Goal: Use online tool/utility: Utilize a website feature to perform a specific function

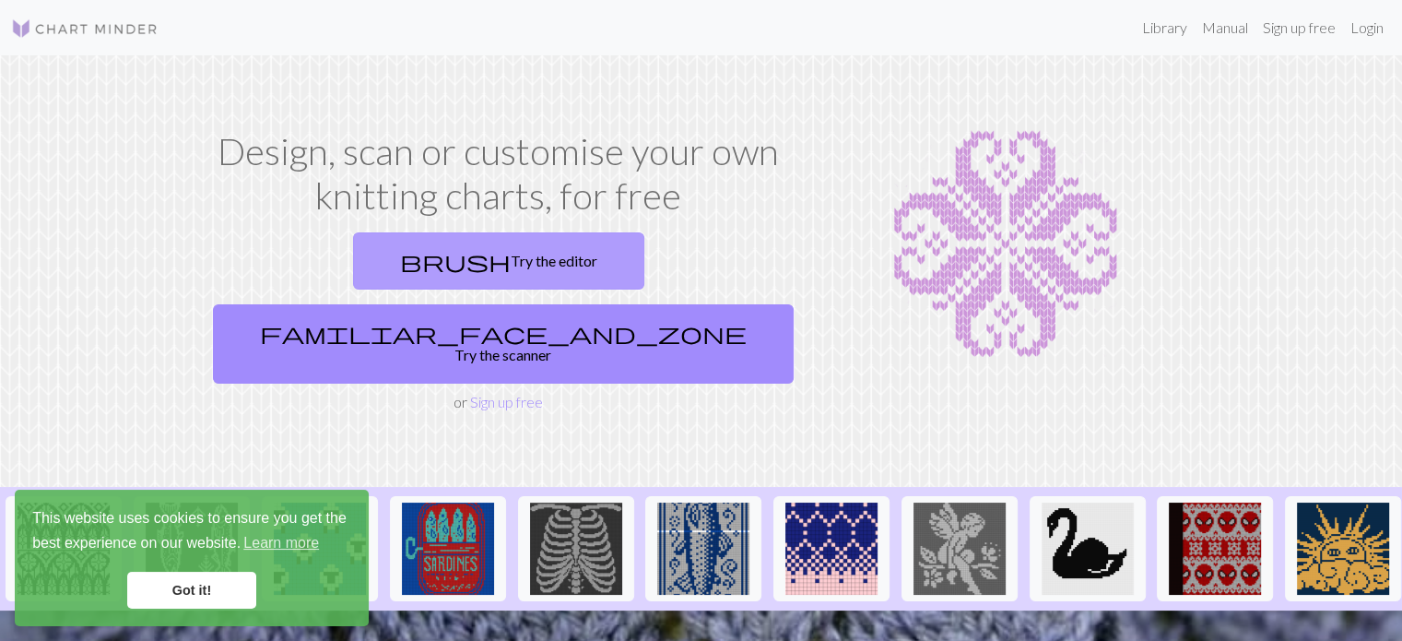
click at [366, 267] on link "brush Try the editor" at bounding box center [498, 260] width 291 height 57
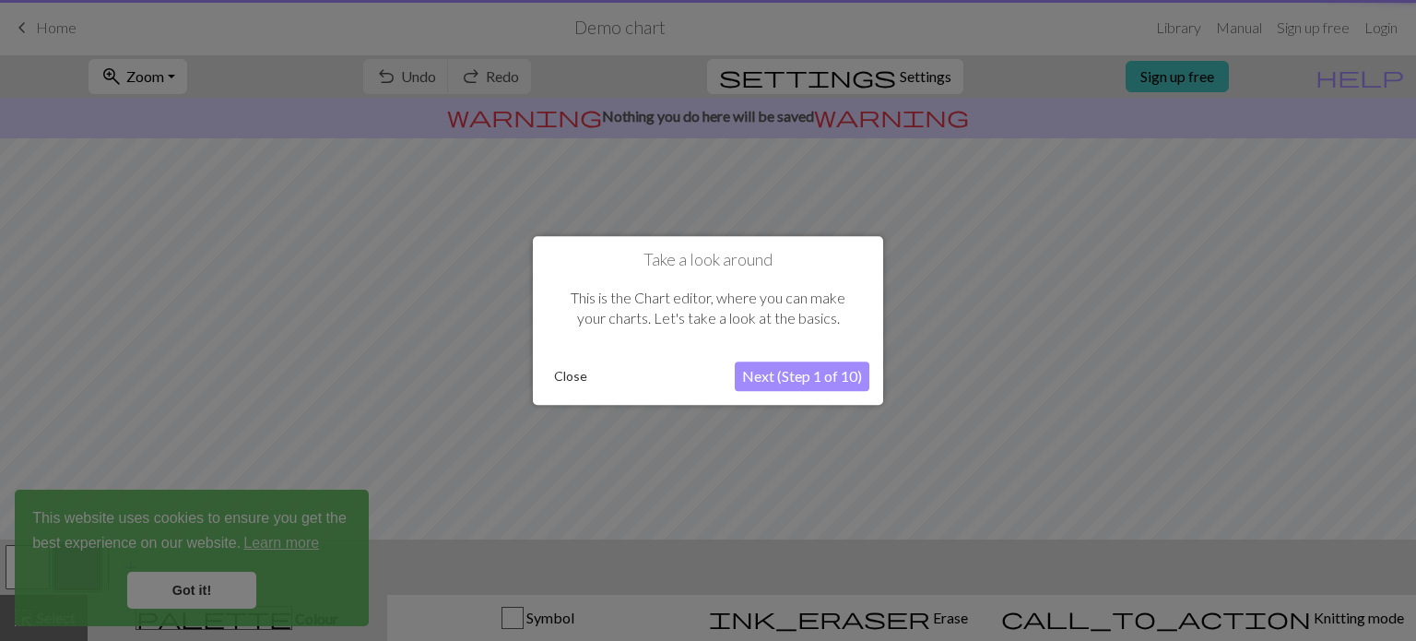
click at [199, 587] on div at bounding box center [708, 320] width 1416 height 641
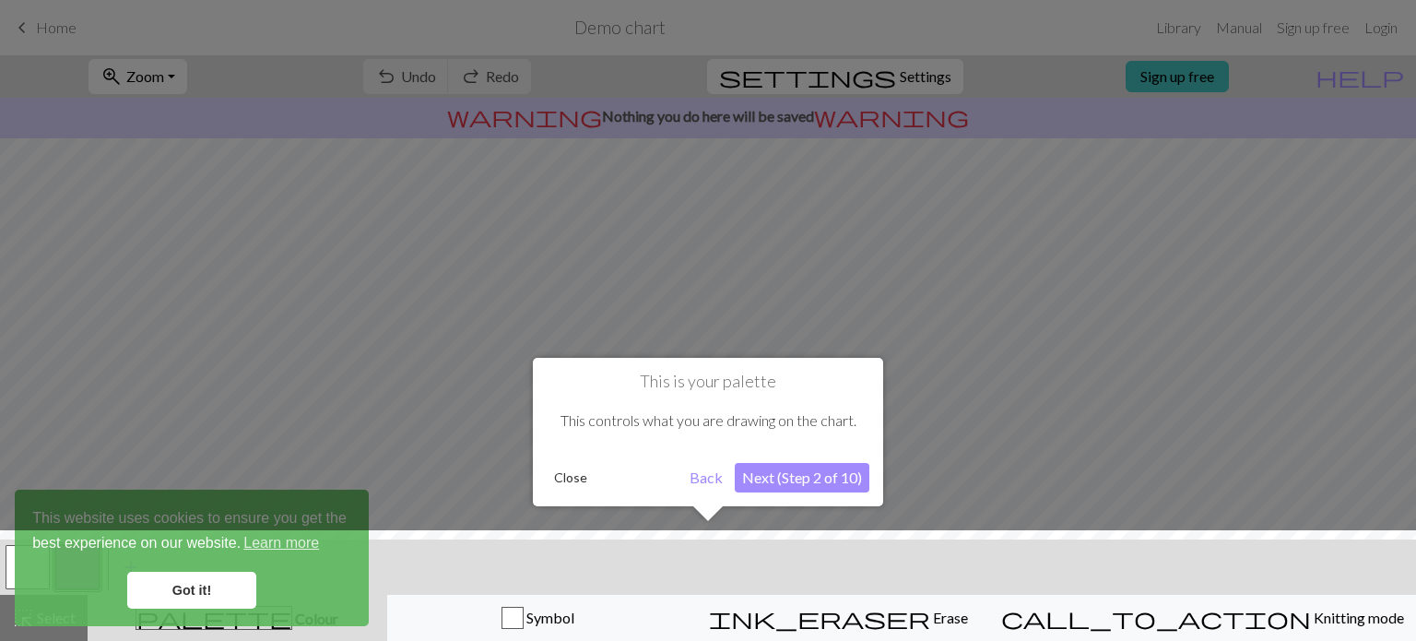
click at [566, 475] on button "Close" at bounding box center [571, 478] width 48 height 28
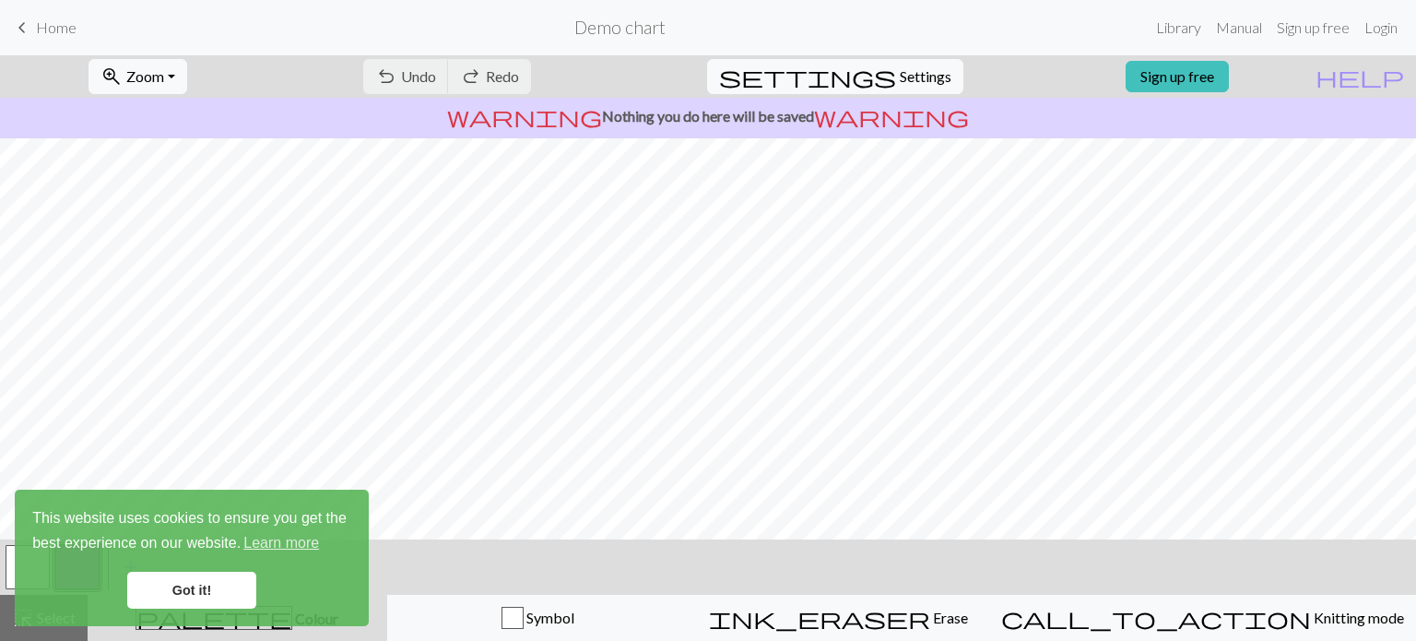
click at [190, 596] on link "Got it!" at bounding box center [191, 589] width 129 height 37
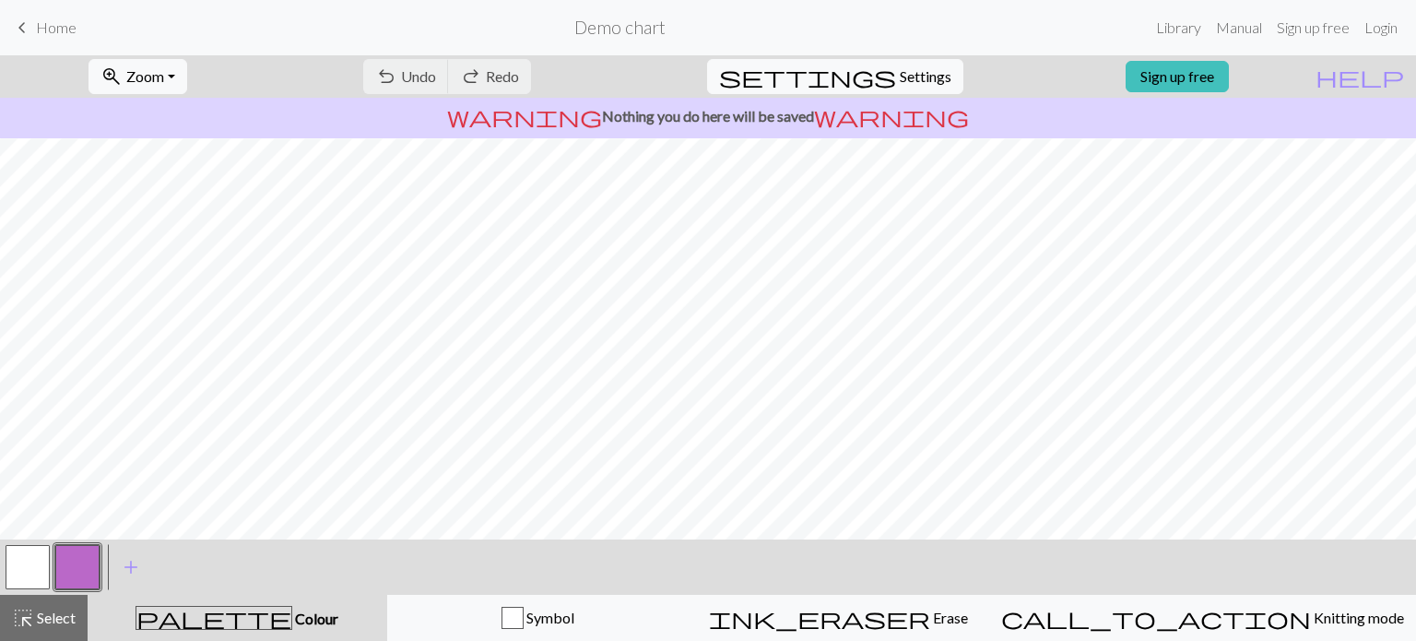
scroll to position [74, 0]
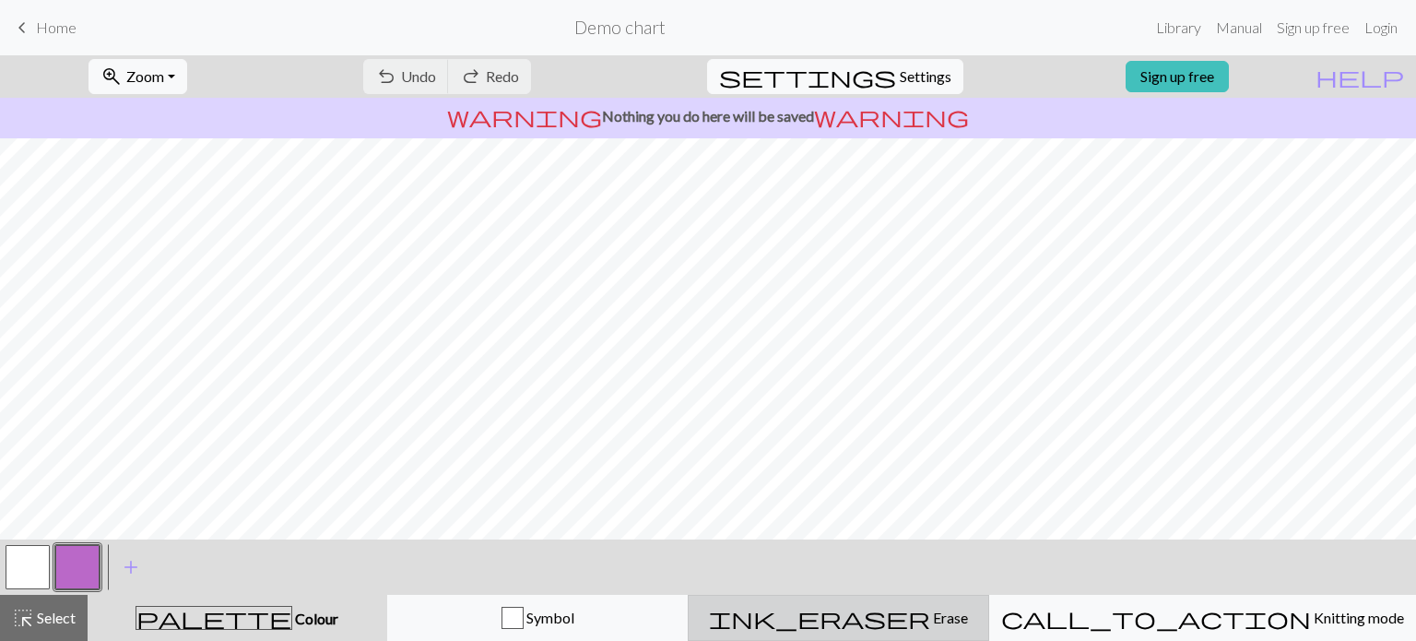
click at [901, 621] on span "ink_eraser" at bounding box center [819, 618] width 221 height 26
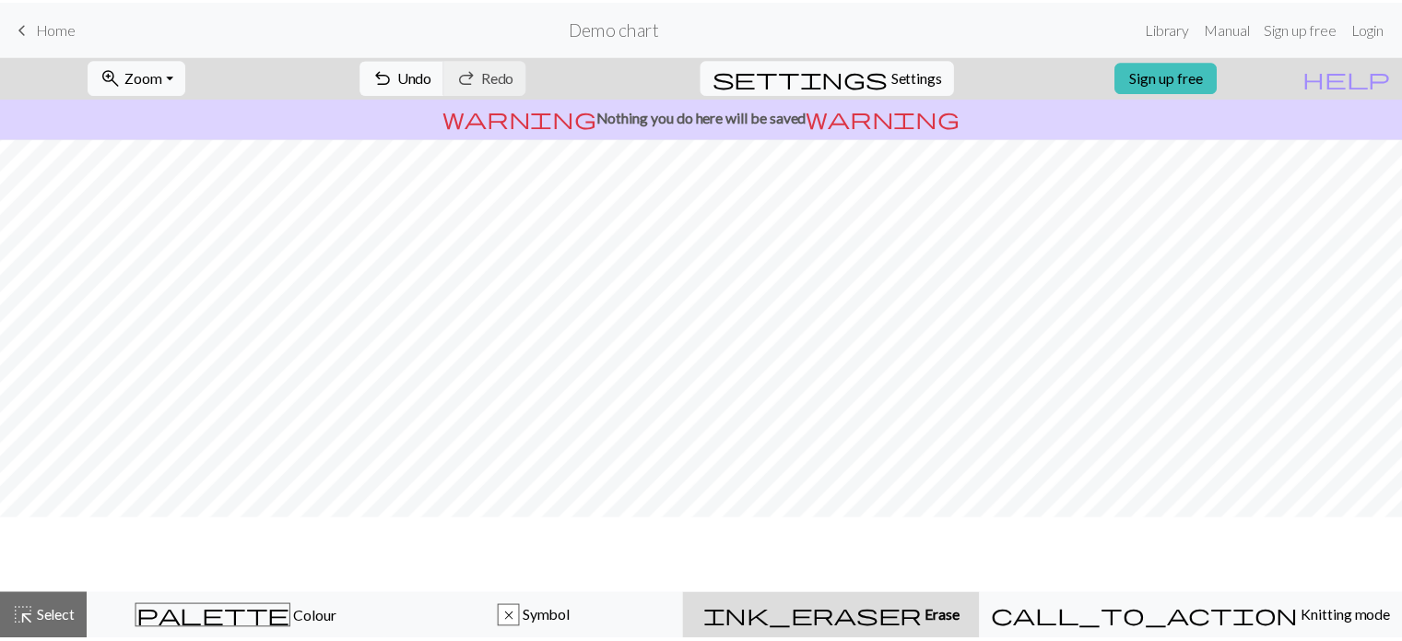
scroll to position [0, 0]
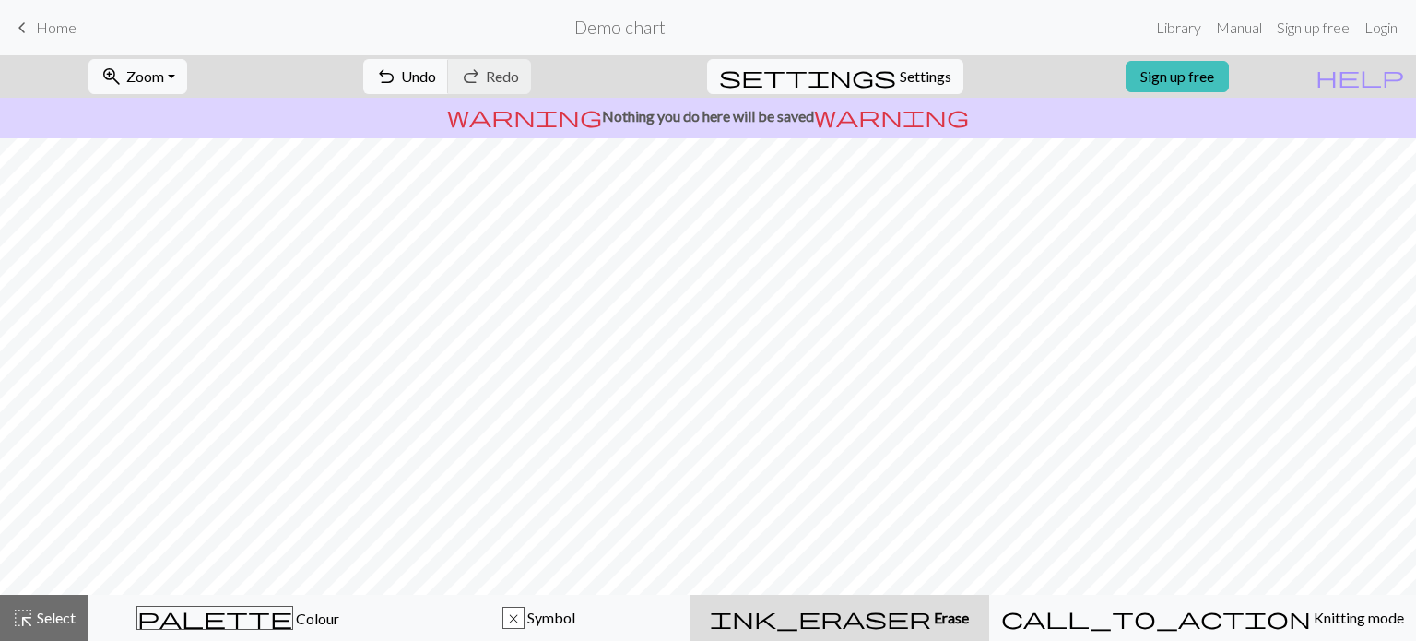
click at [71, 25] on span "Home" at bounding box center [56, 27] width 41 height 18
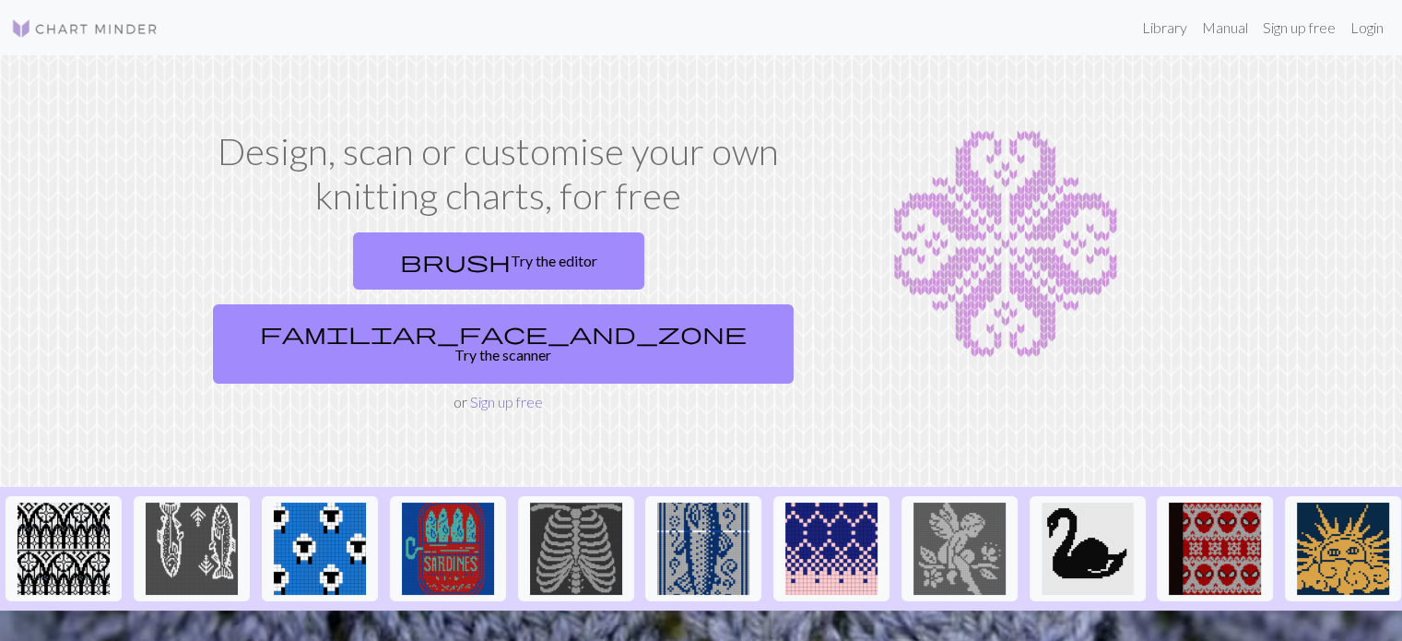
click at [490, 393] on link "Sign up free" at bounding box center [506, 402] width 73 height 18
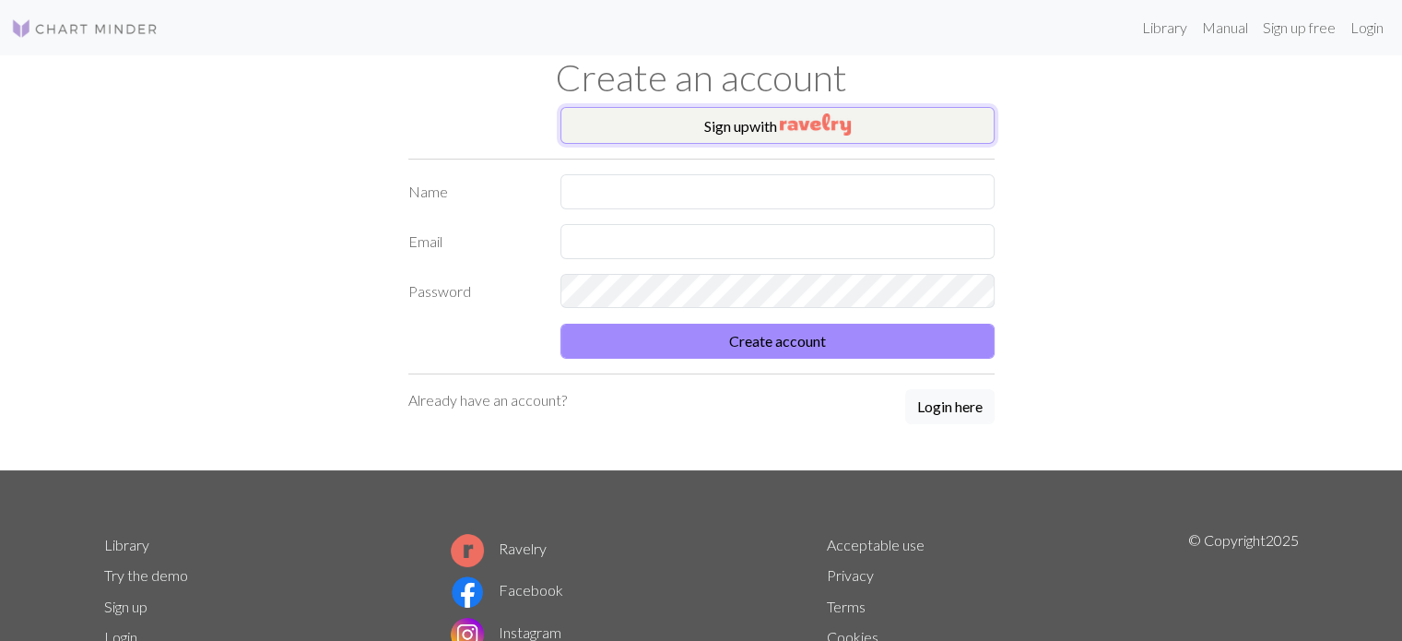
click at [777, 118] on button "Sign up with" at bounding box center [777, 125] width 434 height 37
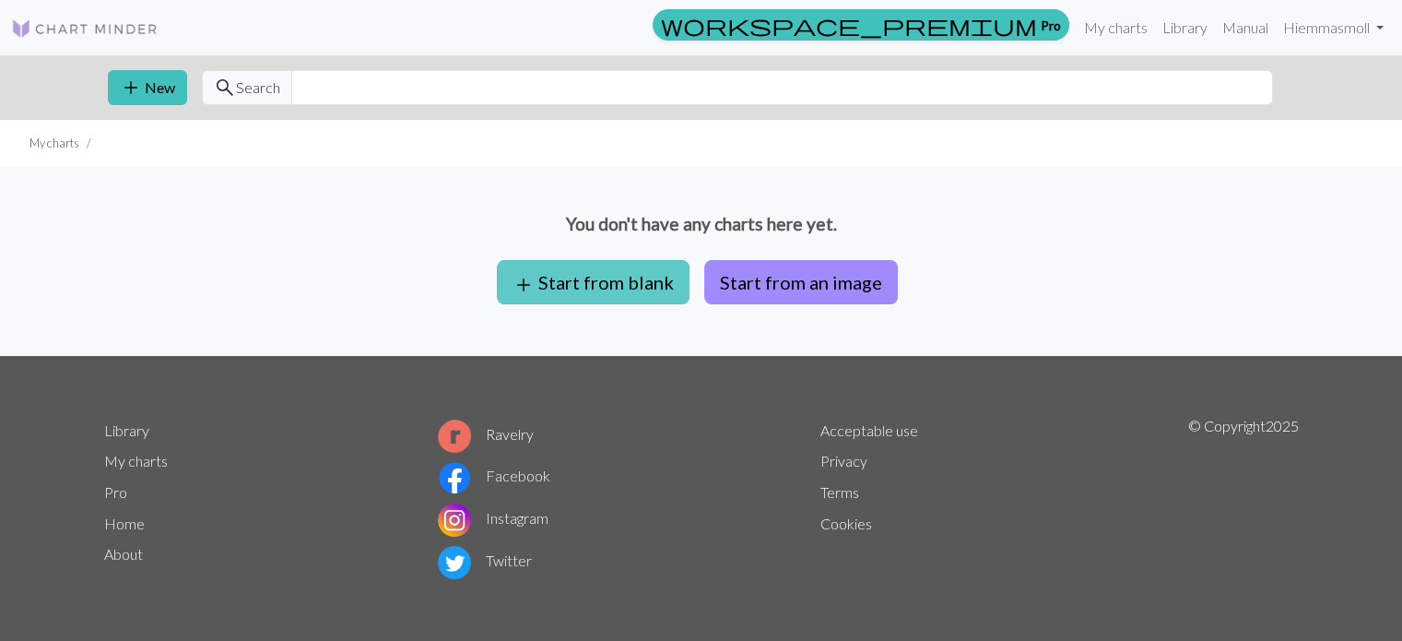
click at [633, 288] on button "add Start from blank" at bounding box center [593, 282] width 193 height 44
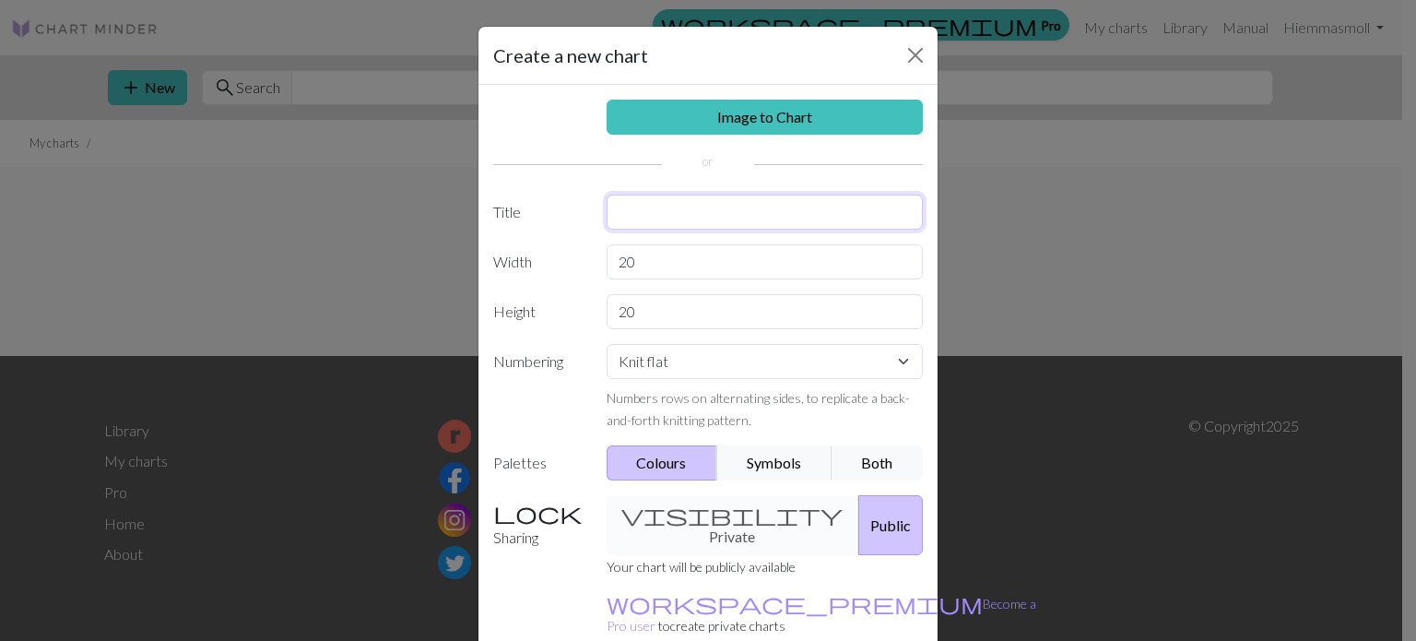
click at [669, 215] on input "text" at bounding box center [764, 211] width 317 height 35
type input "Pwincess"
click at [572, 249] on label "Width" at bounding box center [538, 261] width 113 height 35
click at [719, 266] on input "20" at bounding box center [764, 261] width 317 height 35
type input "2"
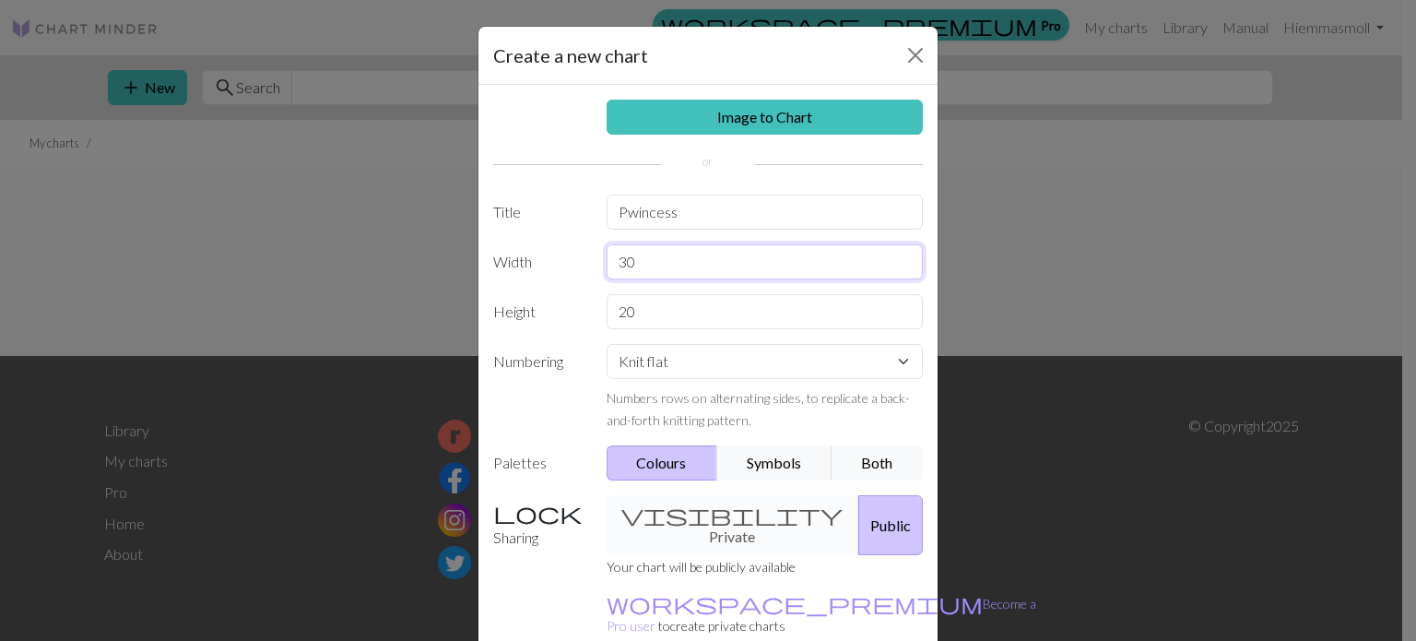
type input "30"
click at [650, 312] on input "20" at bounding box center [764, 311] width 317 height 35
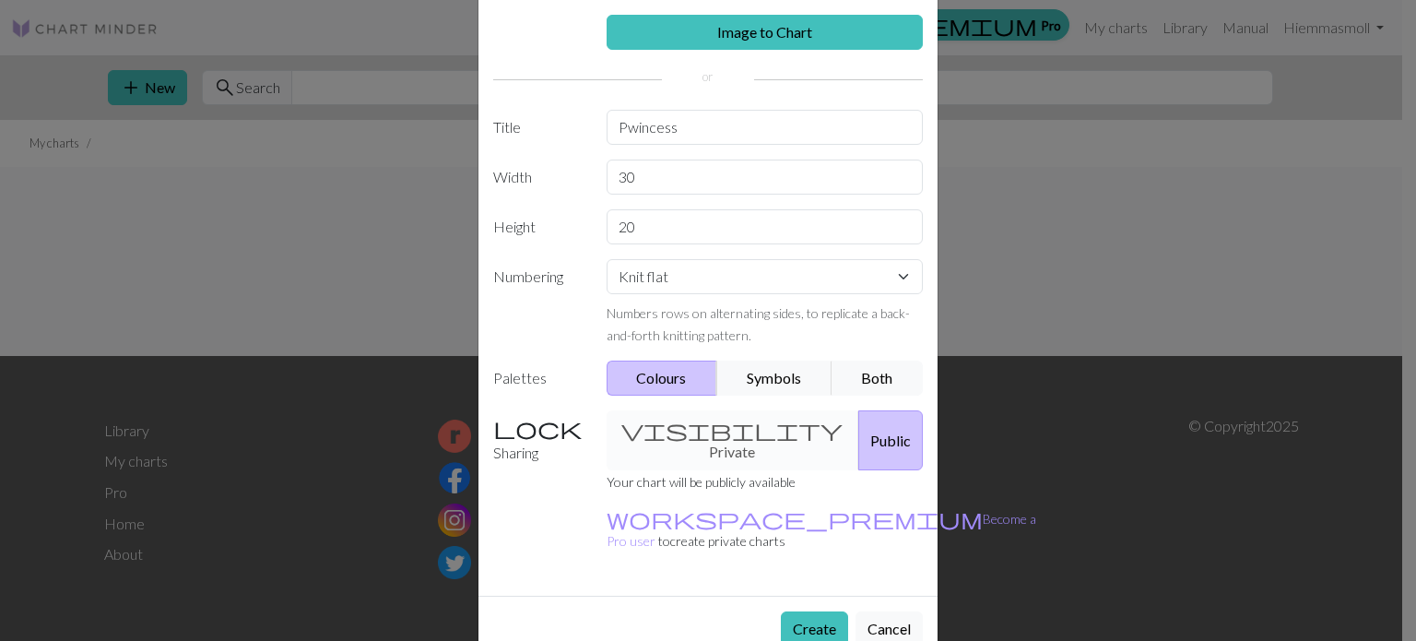
click at [703, 431] on div "visibility Private Public" at bounding box center [764, 440] width 339 height 60
click at [672, 429] on div "visibility Private Public" at bounding box center [764, 440] width 339 height 60
click at [808, 611] on button "Create" at bounding box center [814, 628] width 67 height 35
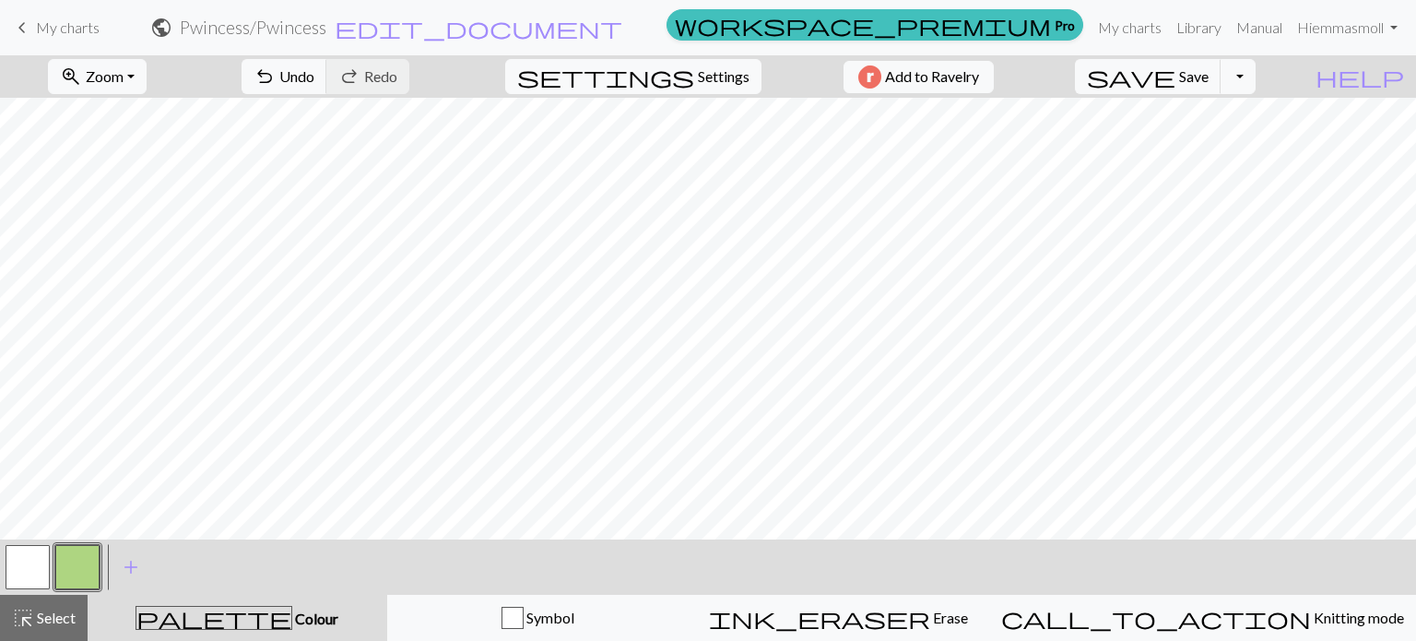
click at [78, 563] on button "button" at bounding box center [77, 567] width 44 height 44
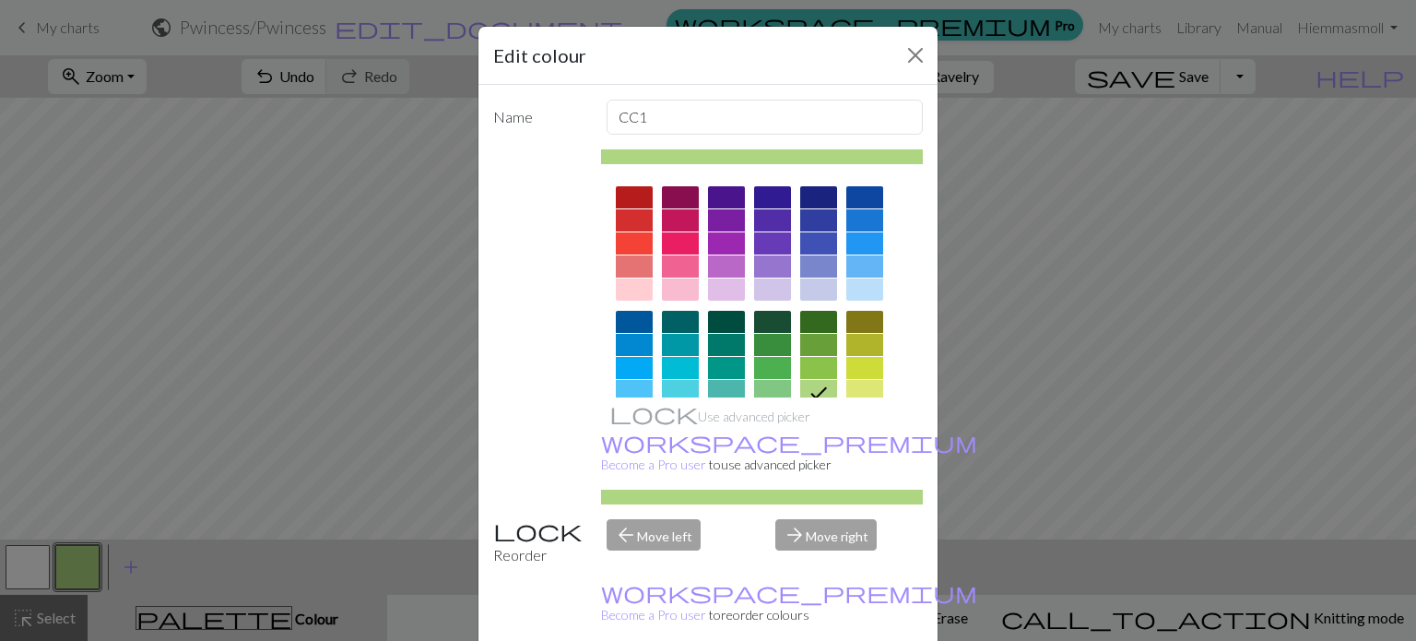
click at [1189, 343] on div "Edit colour Name CC1 Use advanced picker workspace_premium Become a Pro user to…" at bounding box center [708, 320] width 1416 height 641
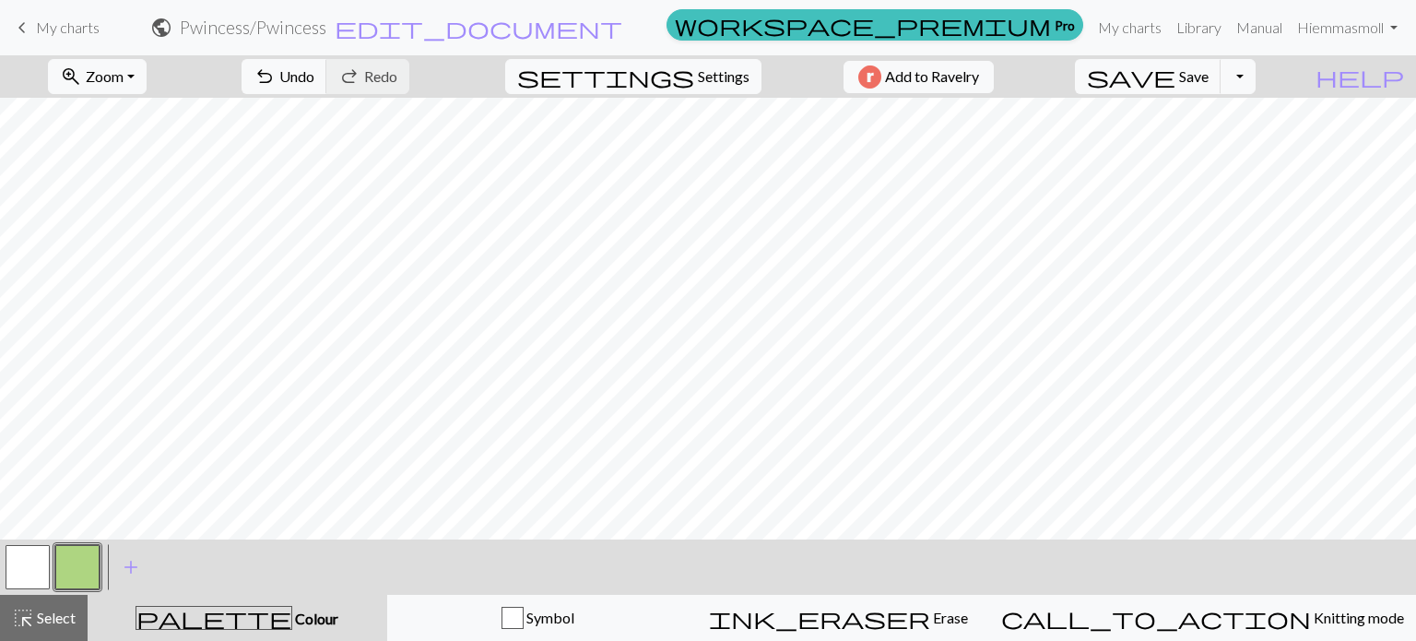
click at [76, 574] on button "button" at bounding box center [77, 567] width 44 height 44
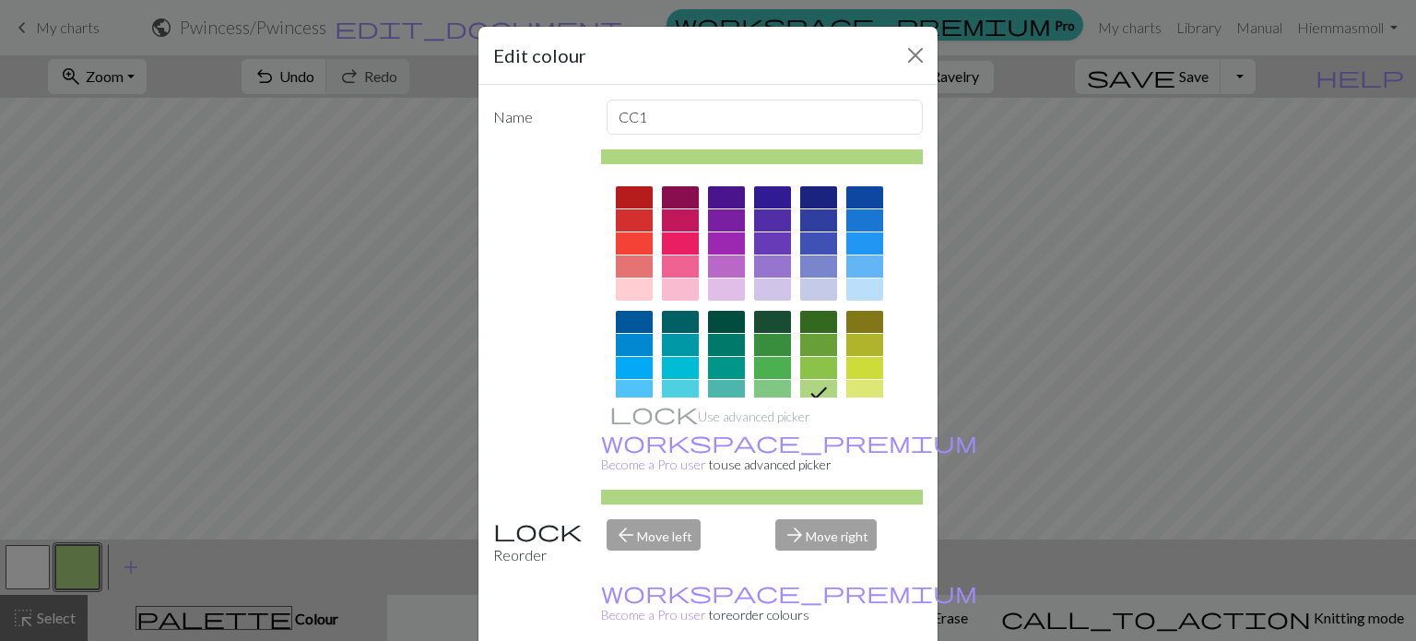
click at [677, 238] on div at bounding box center [680, 243] width 37 height 22
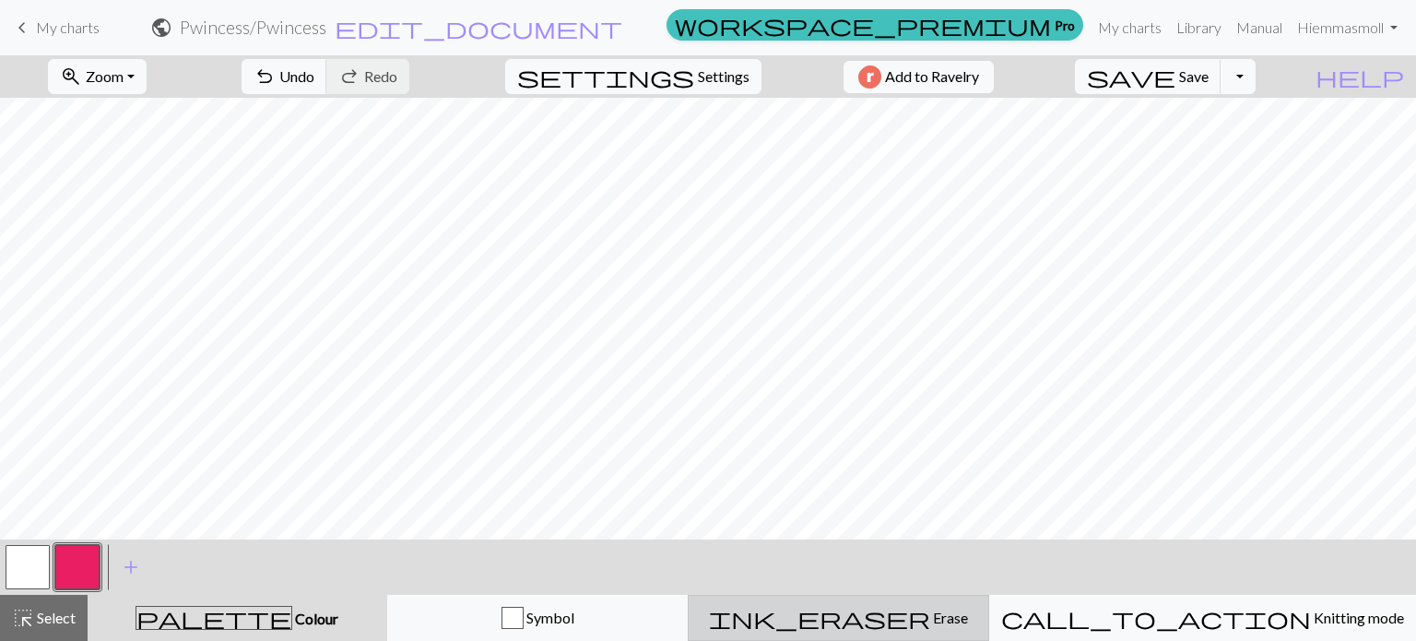
click at [925, 606] on div "ink_eraser Erase Erase" at bounding box center [838, 617] width 277 height 22
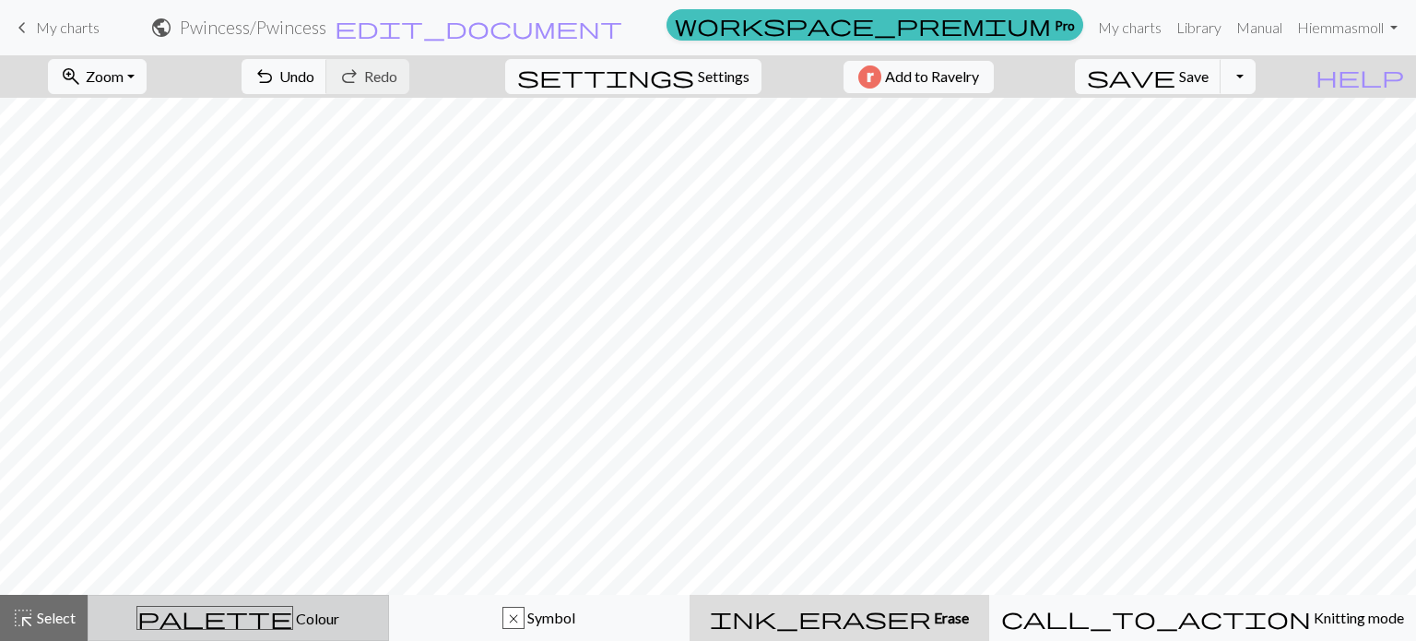
click at [199, 613] on div "palette Colour Colour" at bounding box center [238, 618] width 277 height 24
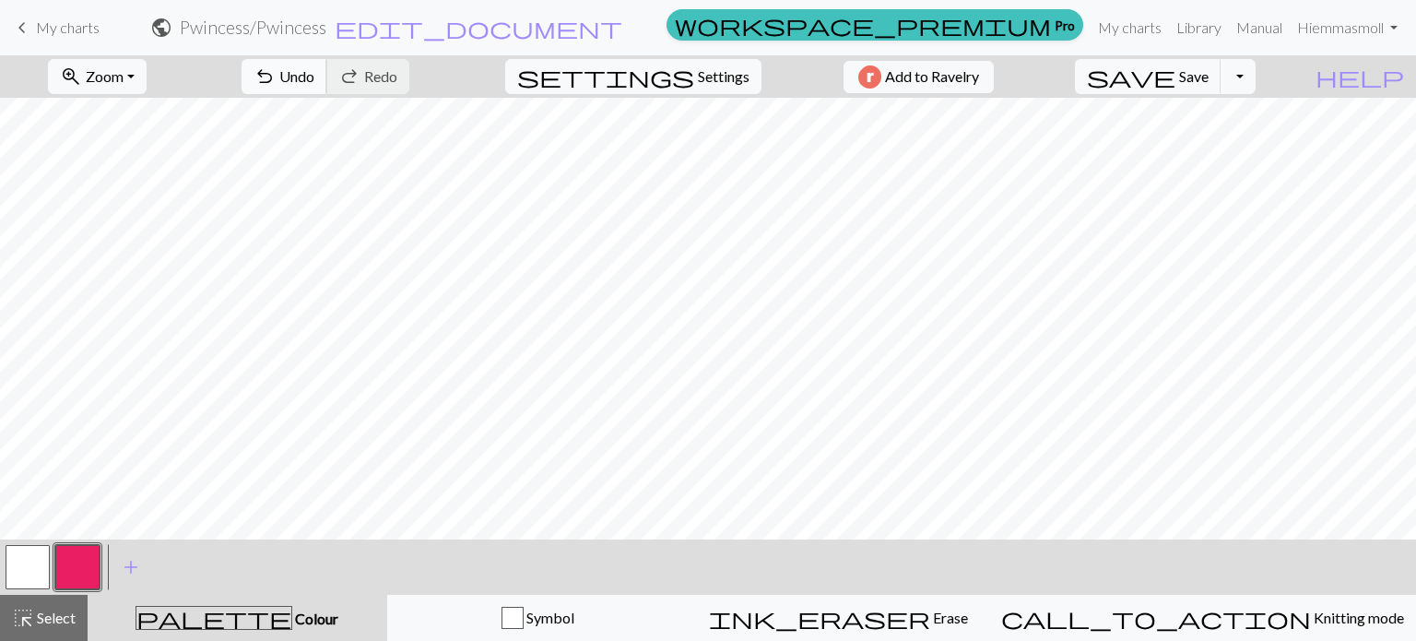
click at [276, 73] on span "undo" at bounding box center [264, 77] width 22 height 26
click at [314, 77] on span "Undo" at bounding box center [296, 76] width 35 height 18
click at [360, 81] on span "redo" at bounding box center [349, 77] width 22 height 26
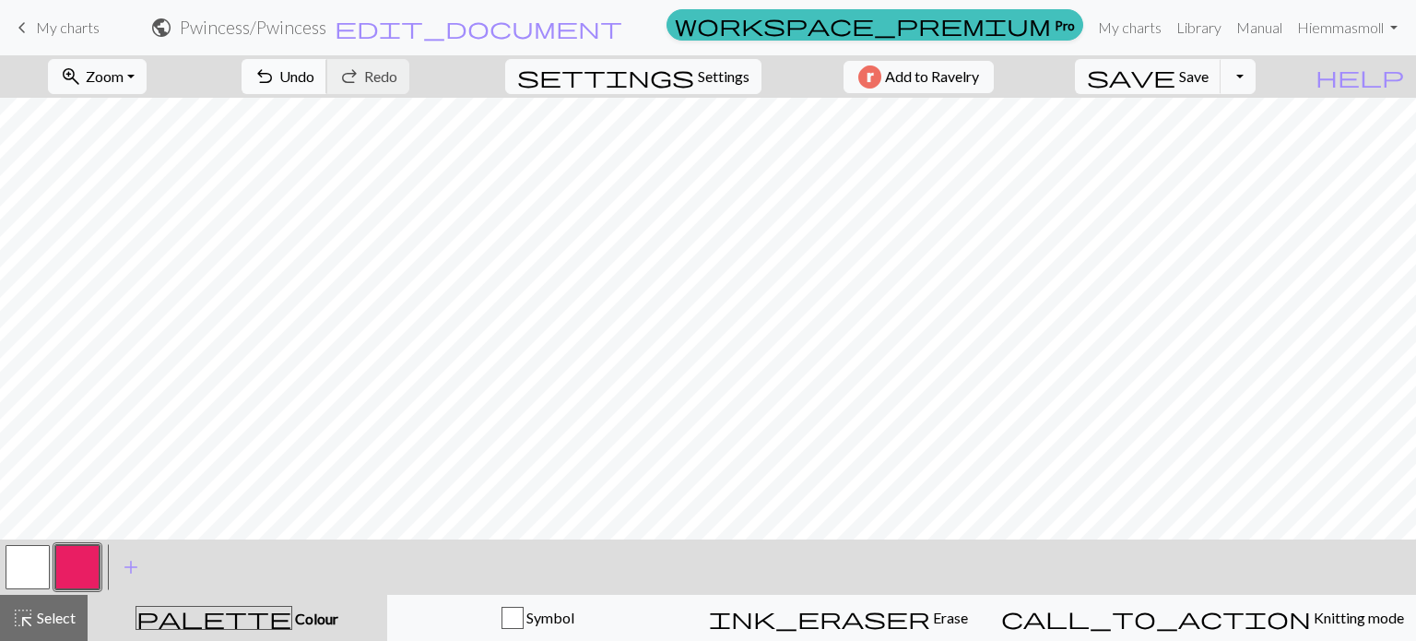
click at [327, 78] on button "undo Undo Undo" at bounding box center [284, 76] width 86 height 35
click at [314, 68] on span "Undo" at bounding box center [296, 76] width 35 height 18
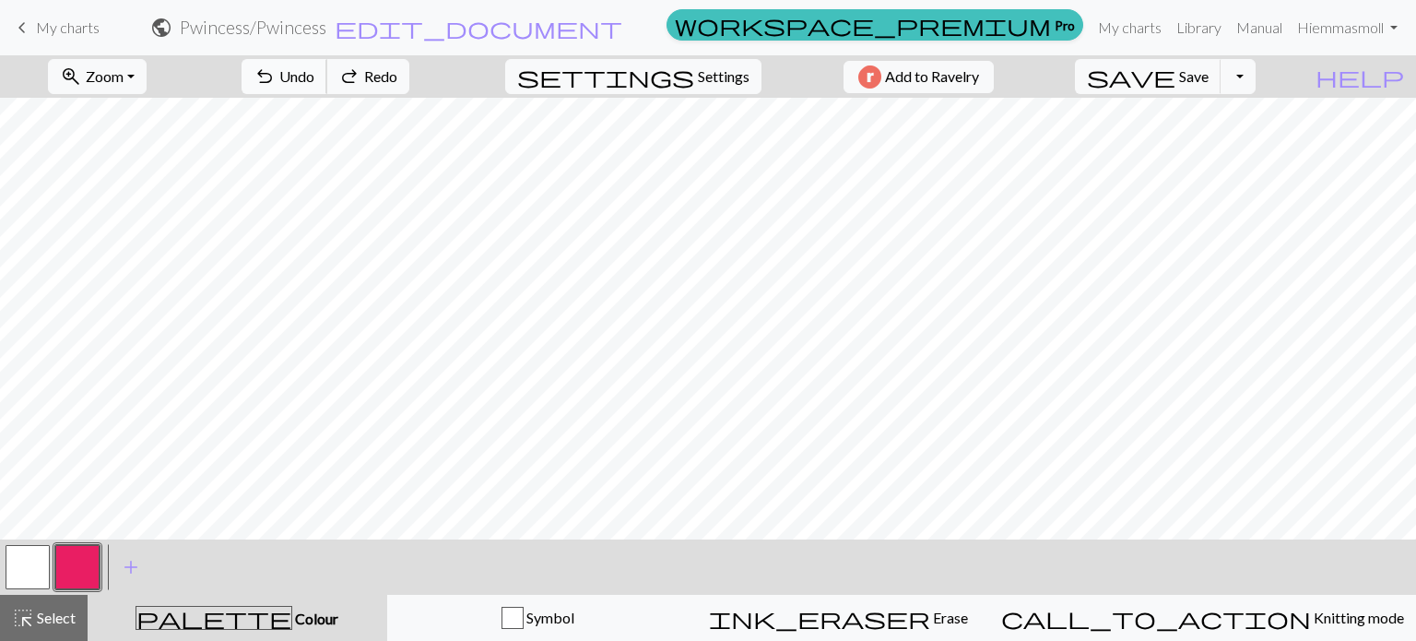
click at [314, 68] on span "Undo" at bounding box center [296, 76] width 35 height 18
click at [276, 83] on span "undo" at bounding box center [264, 77] width 22 height 26
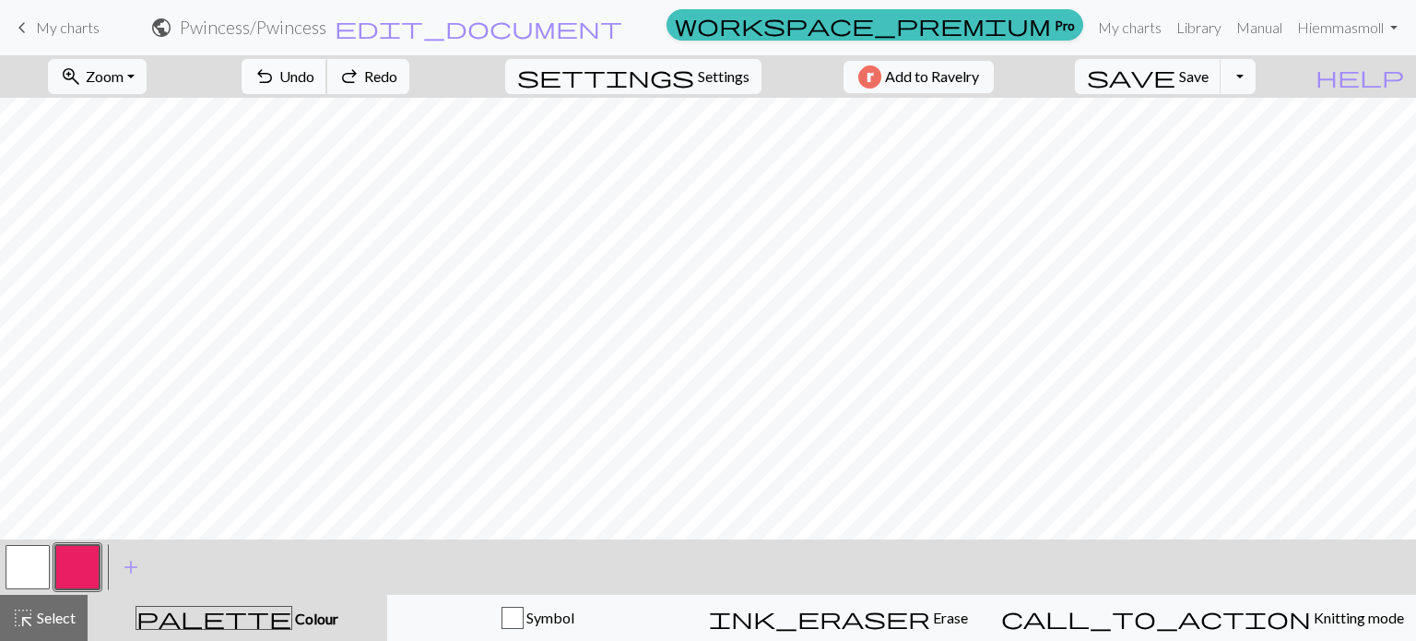
click at [276, 83] on span "undo" at bounding box center [264, 77] width 22 height 26
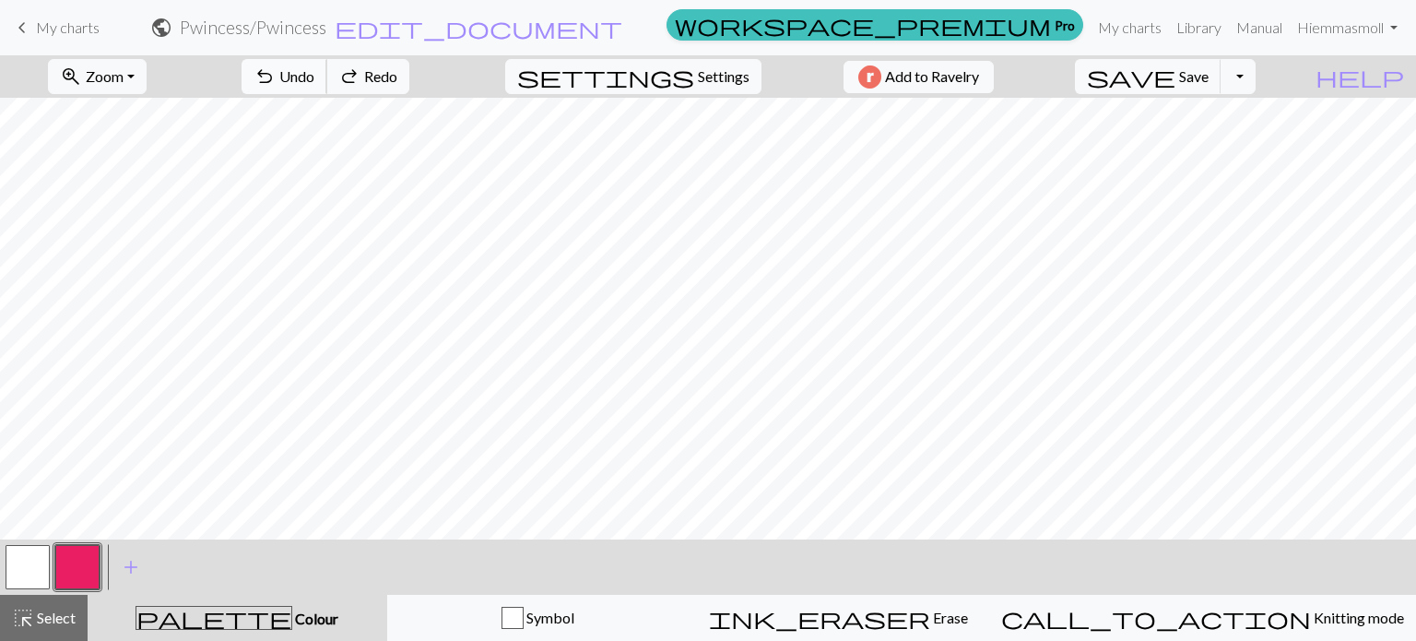
click at [276, 83] on span "undo" at bounding box center [264, 77] width 22 height 26
click at [327, 75] on button "undo Undo Undo" at bounding box center [284, 76] width 86 height 35
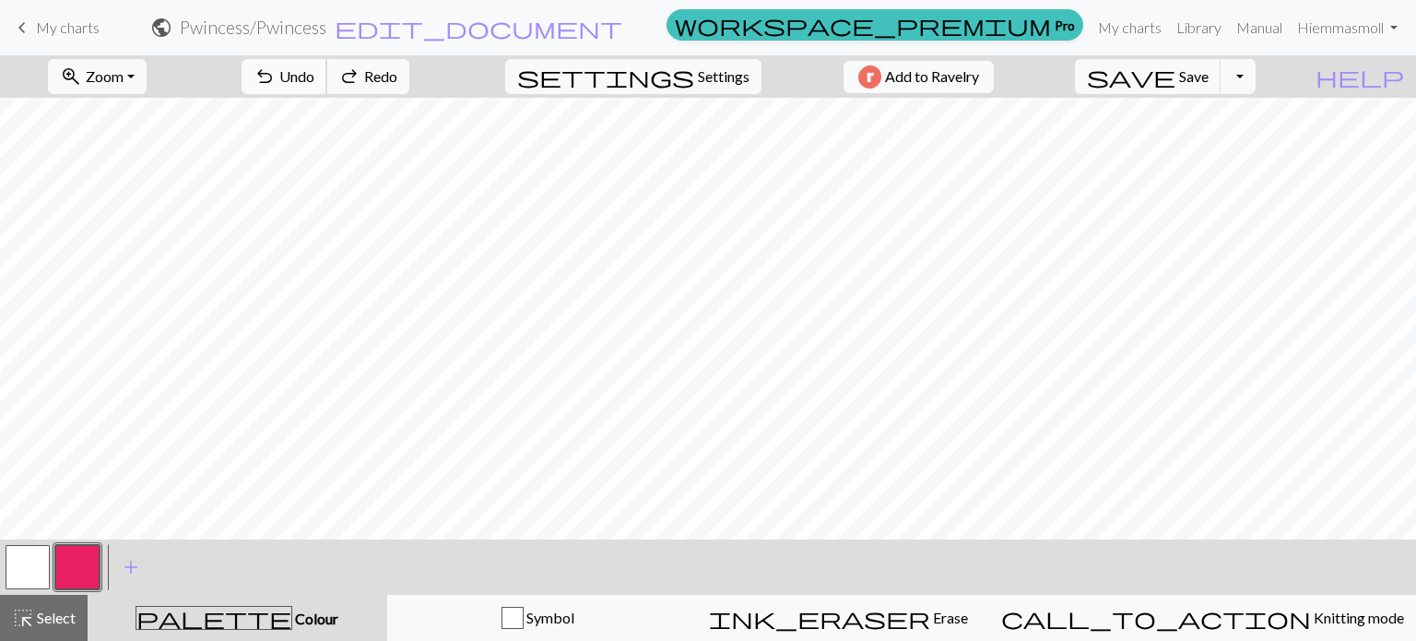
click at [327, 75] on button "undo Undo Undo" at bounding box center [284, 76] width 86 height 35
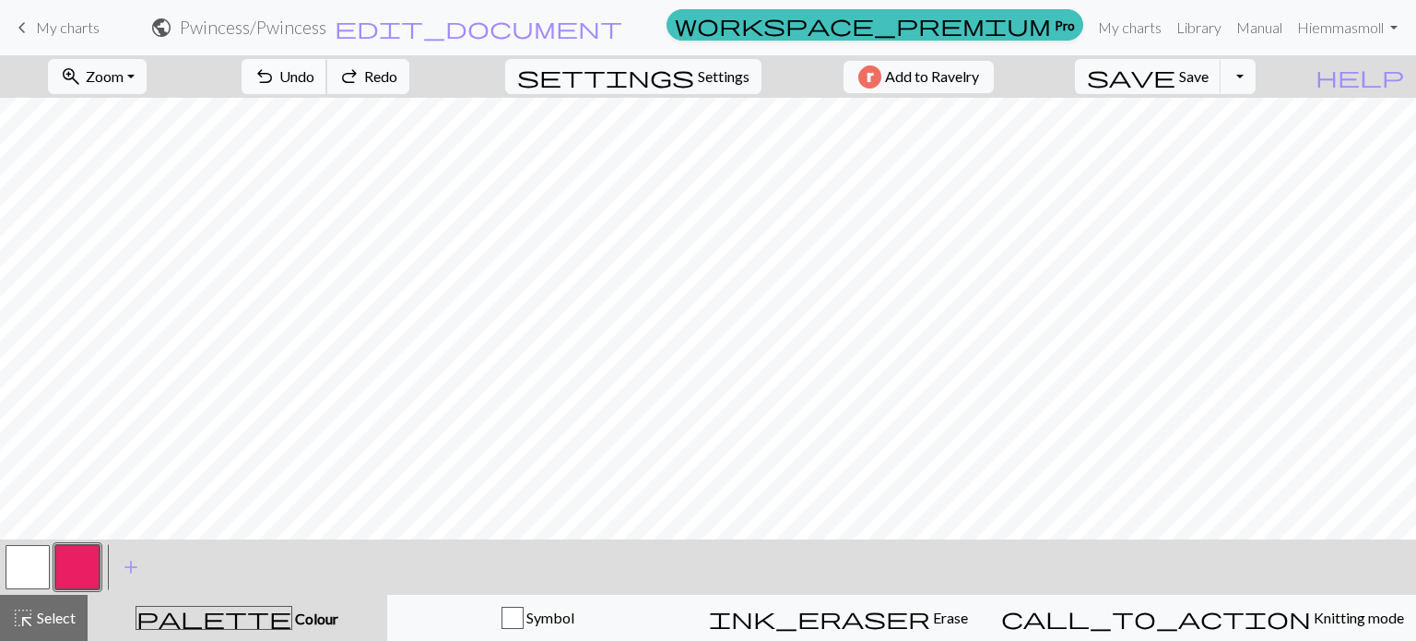
click at [327, 75] on button "undo Undo Undo" at bounding box center [284, 76] width 86 height 35
click at [314, 77] on span "Undo" at bounding box center [296, 76] width 35 height 18
click at [622, 27] on span "edit_document" at bounding box center [479, 28] width 288 height 26
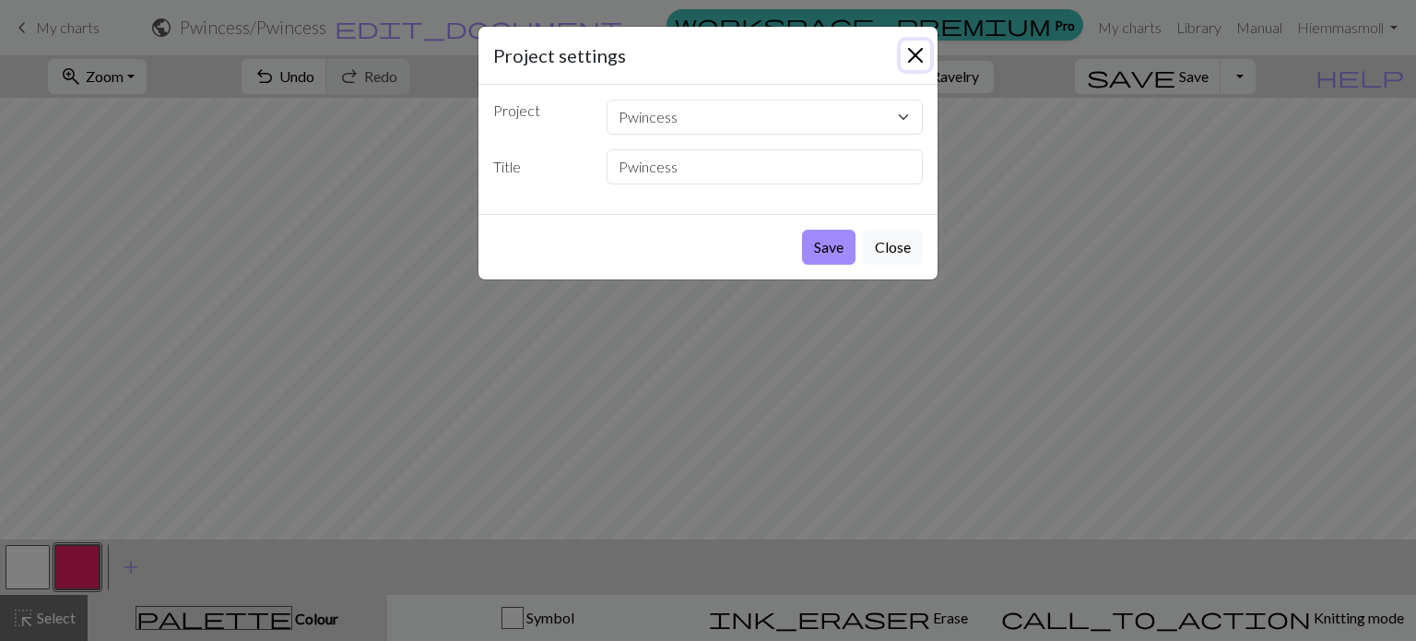
click at [914, 65] on button "Close" at bounding box center [915, 55] width 29 height 29
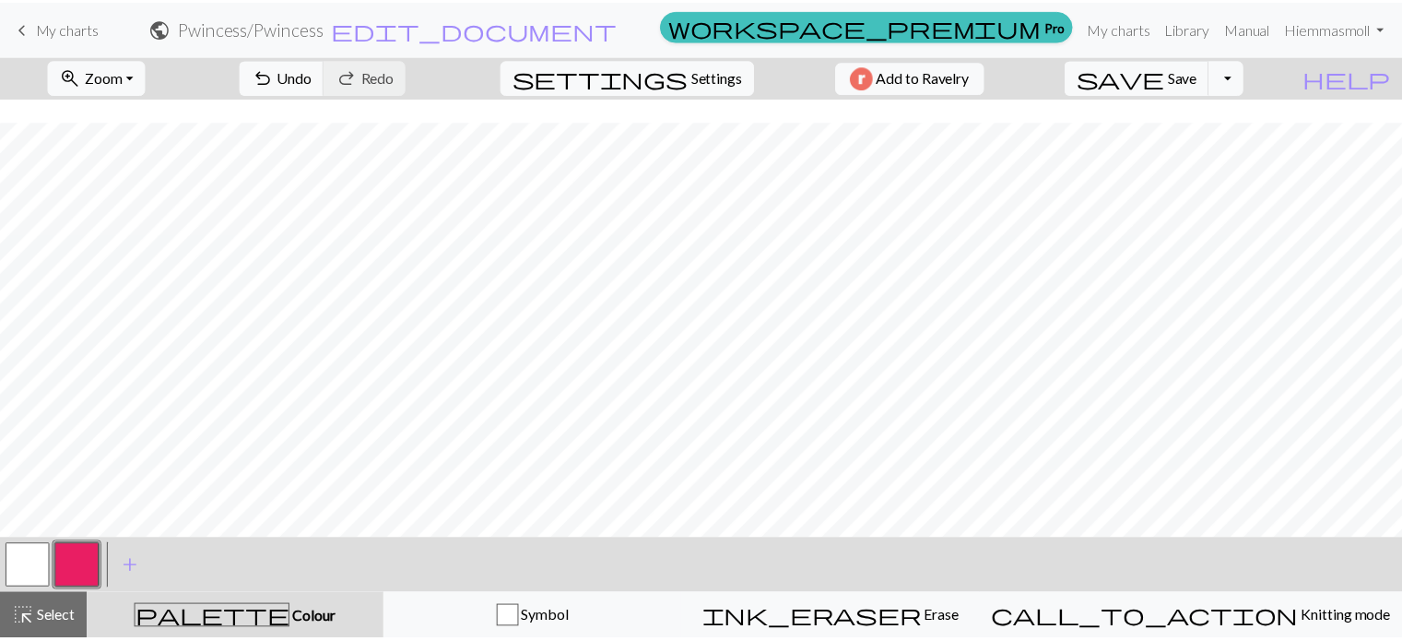
scroll to position [23, 0]
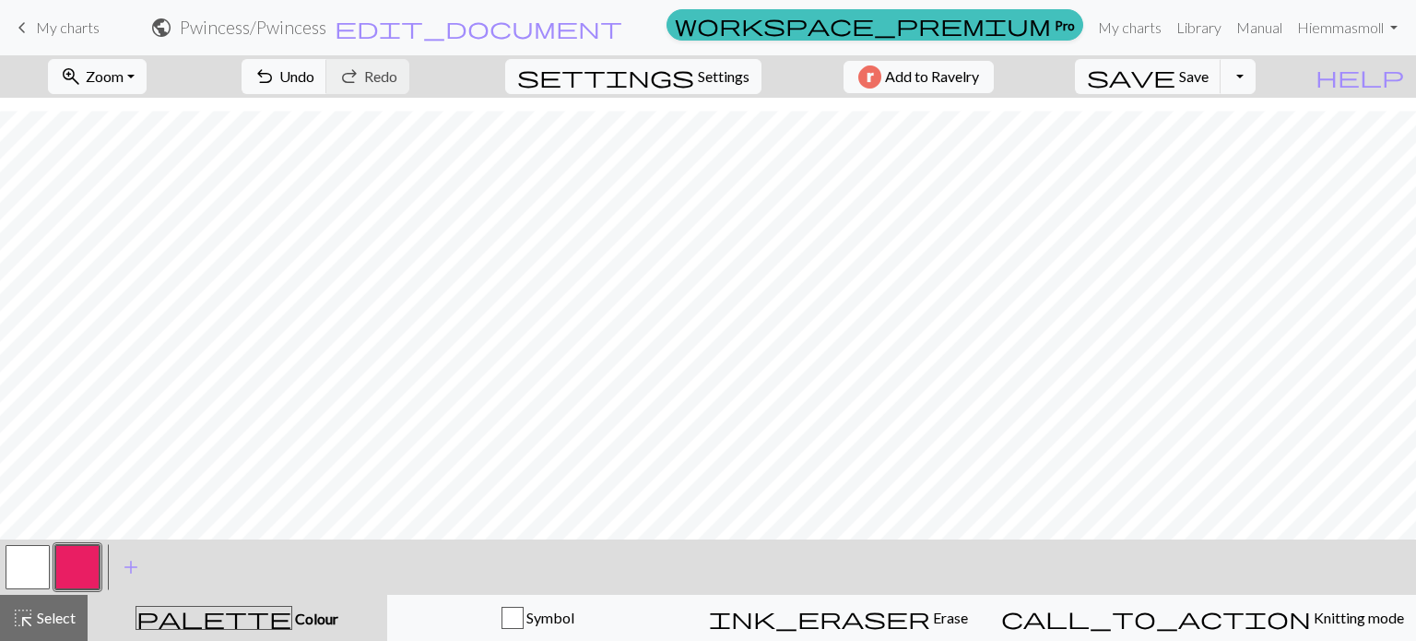
click at [41, 29] on span "My charts" at bounding box center [68, 27] width 64 height 18
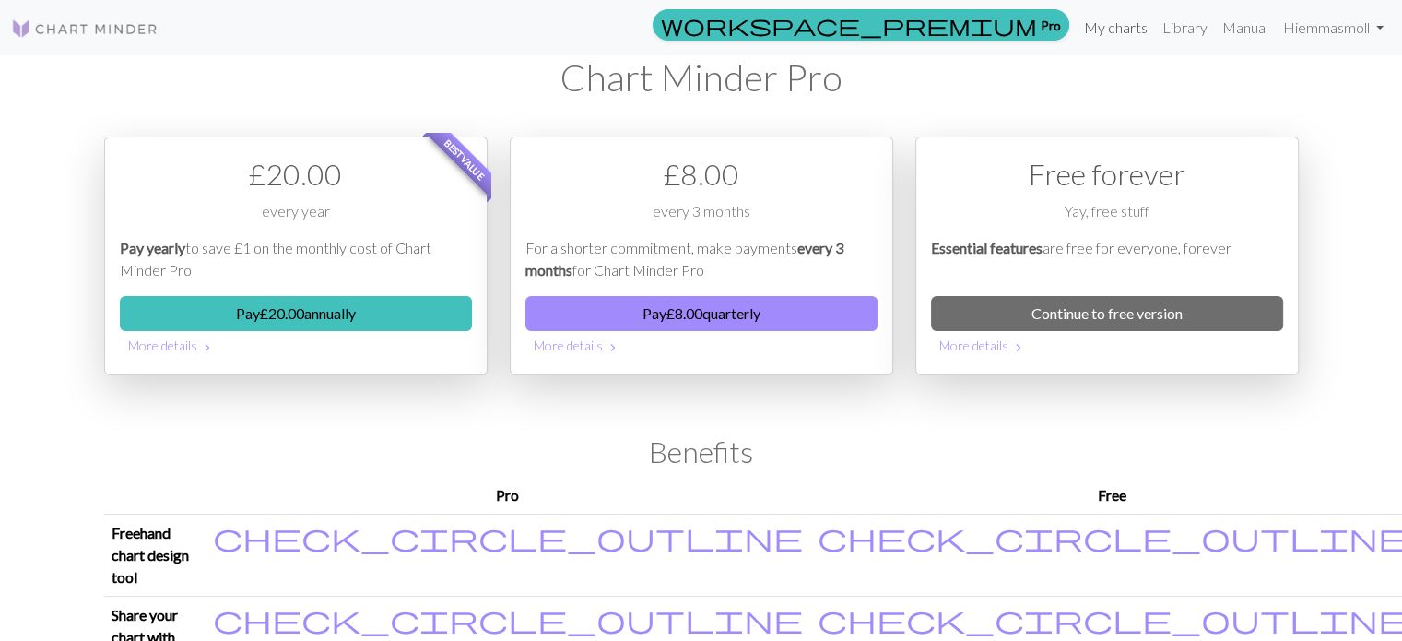
click at [1117, 21] on link "My charts" at bounding box center [1116, 27] width 78 height 37
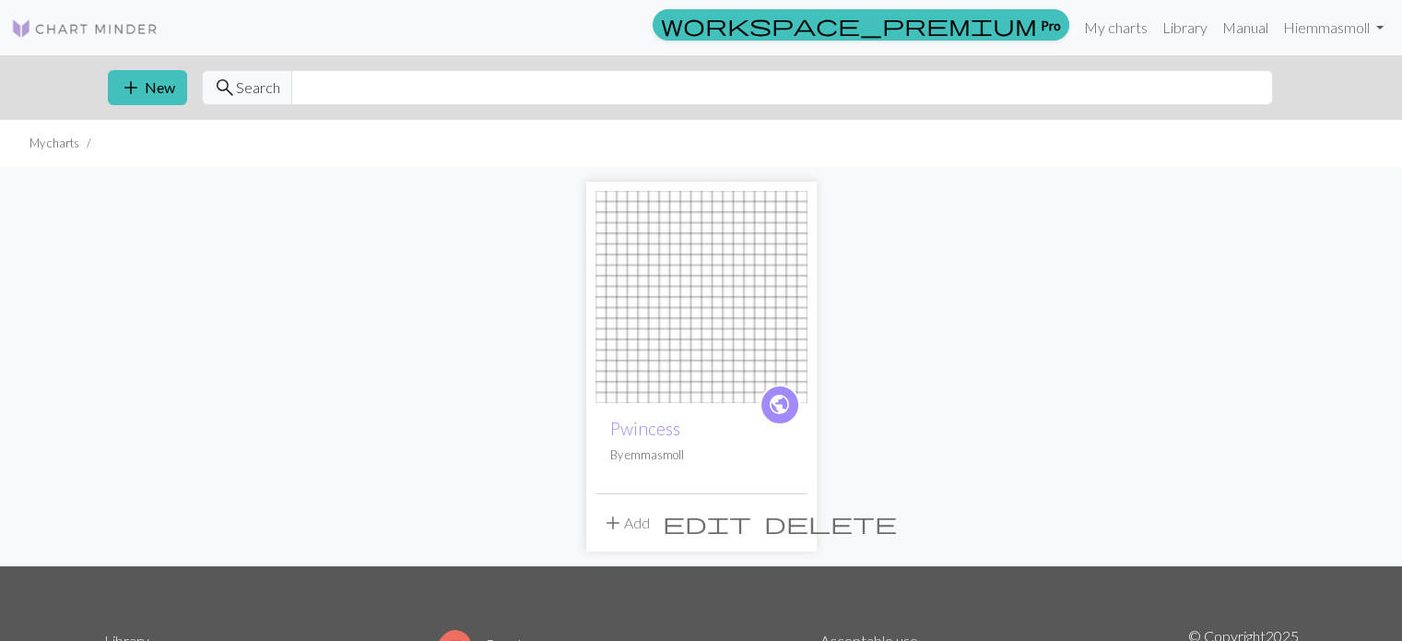
click at [751, 524] on span "edit" at bounding box center [707, 523] width 88 height 26
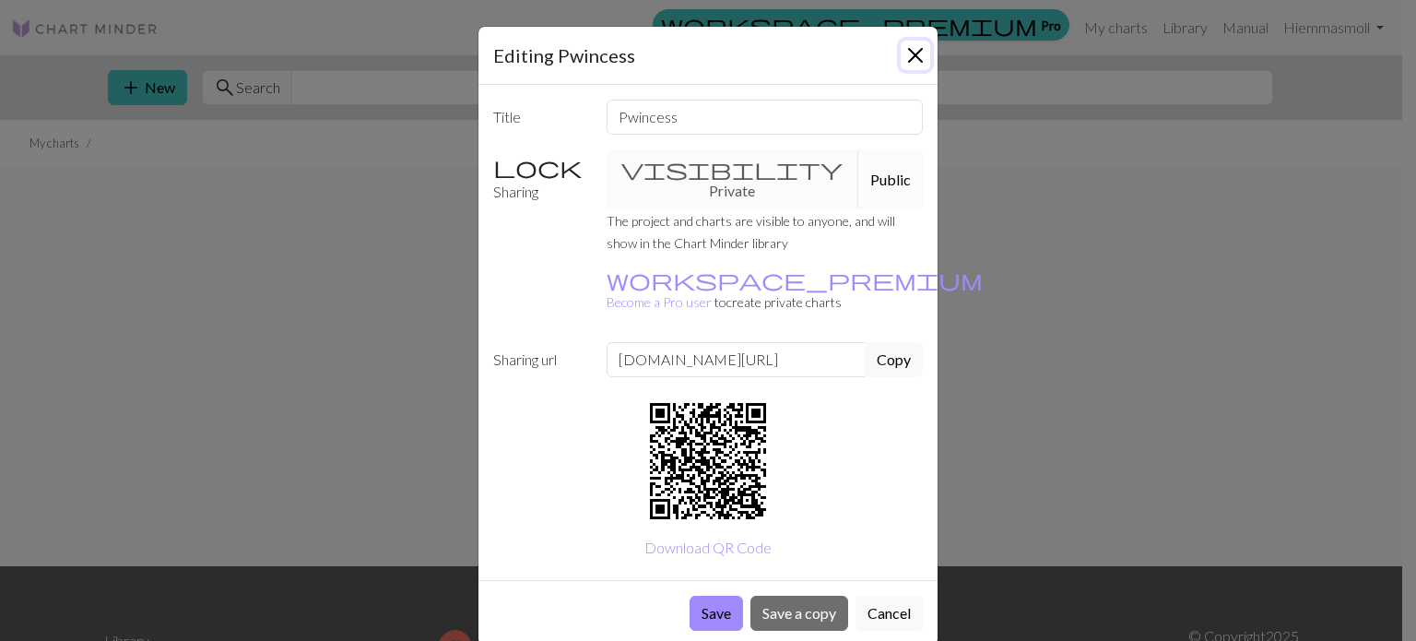
click at [909, 54] on button "Close" at bounding box center [915, 55] width 29 height 29
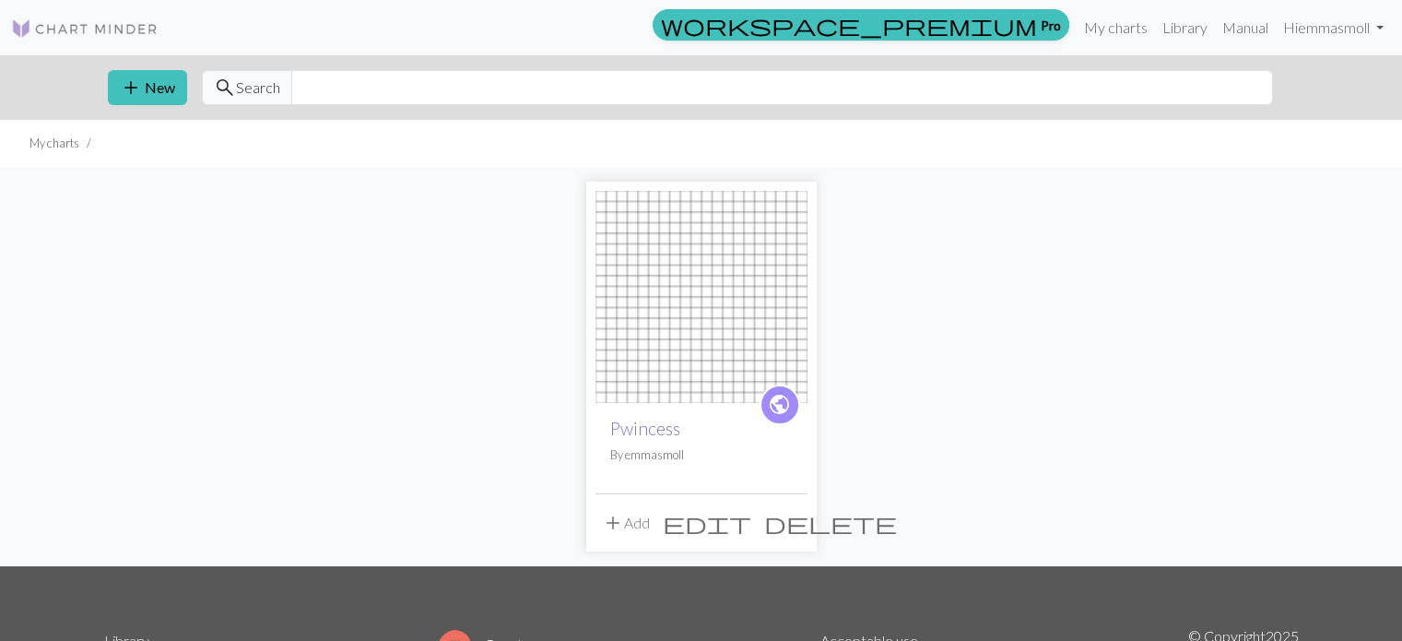
click at [639, 430] on link "Pwincess" at bounding box center [645, 428] width 70 height 21
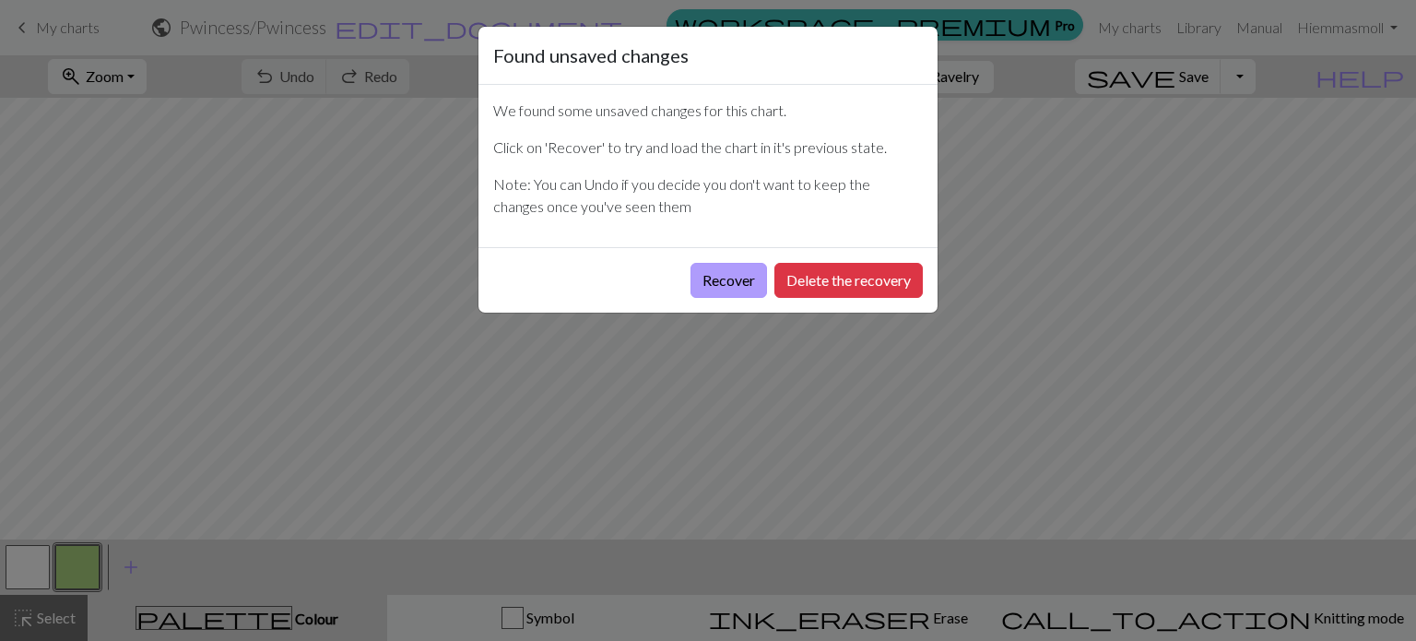
click at [734, 273] on button "Recover" at bounding box center [728, 280] width 77 height 35
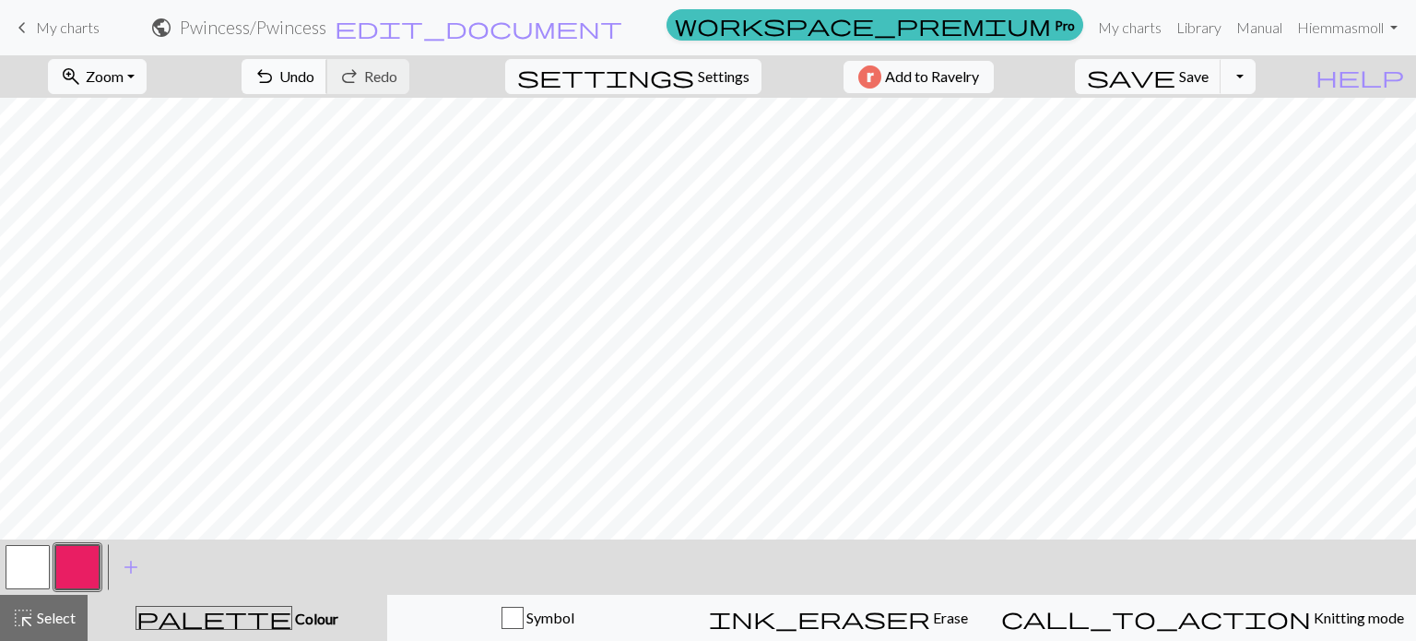
click at [314, 75] on span "Undo" at bounding box center [296, 76] width 35 height 18
click at [371, 75] on div "undo Undo Undo redo Redo Redo" at bounding box center [325, 76] width 195 height 42
click at [314, 76] on span "Undo" at bounding box center [296, 76] width 35 height 18
click at [24, 28] on span "keyboard_arrow_left" at bounding box center [22, 28] width 22 height 26
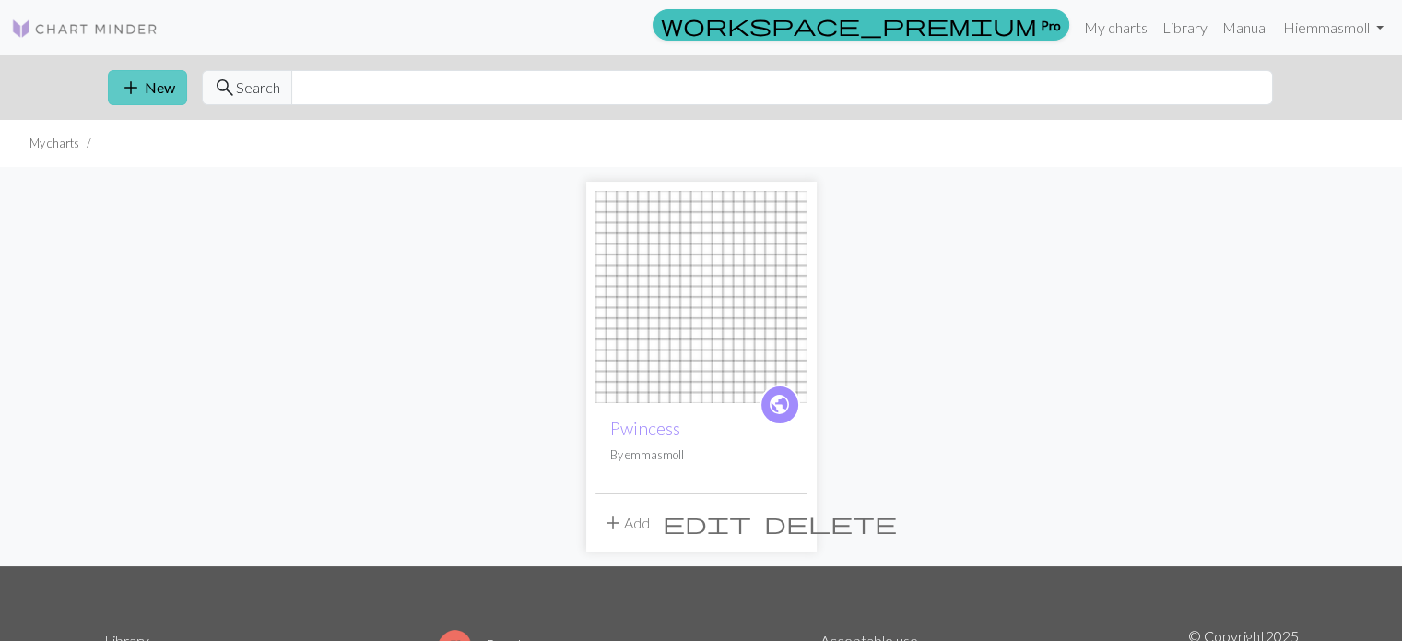
click at [149, 96] on button "add New" at bounding box center [147, 87] width 79 height 35
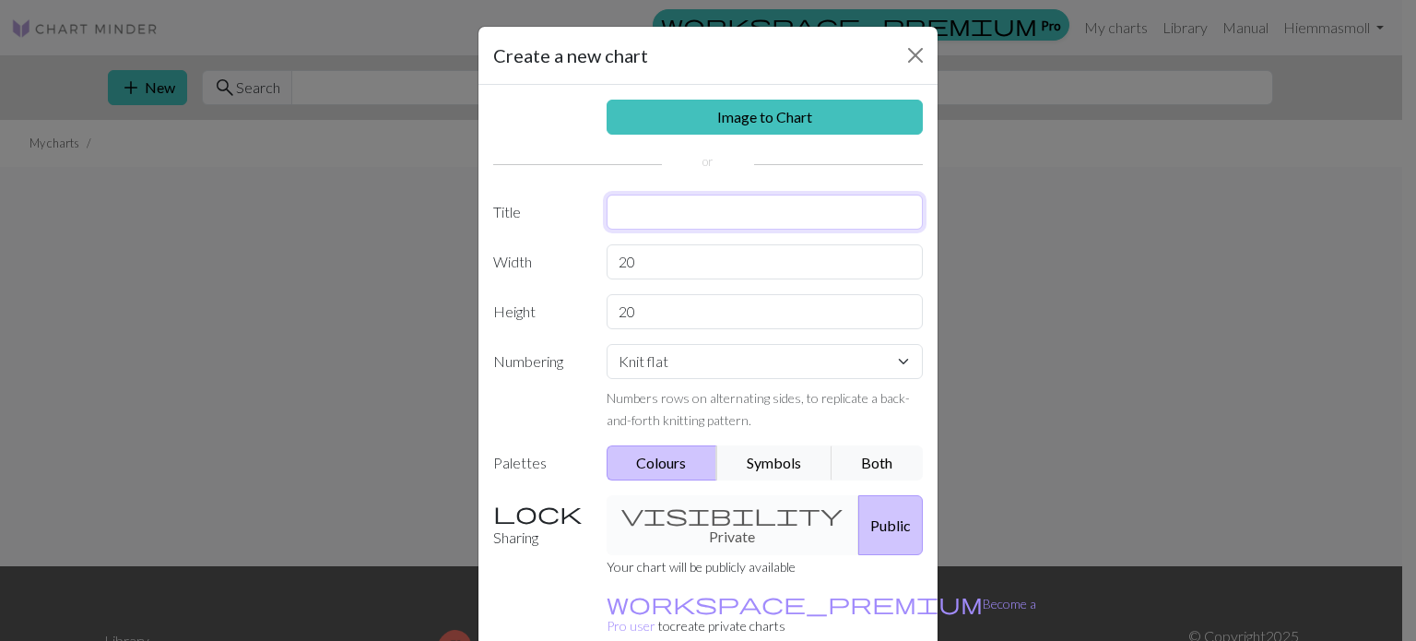
click at [726, 218] on input "text" at bounding box center [764, 211] width 317 height 35
type input "Princess"
click at [667, 270] on input "20" at bounding box center [764, 261] width 317 height 35
type input "2"
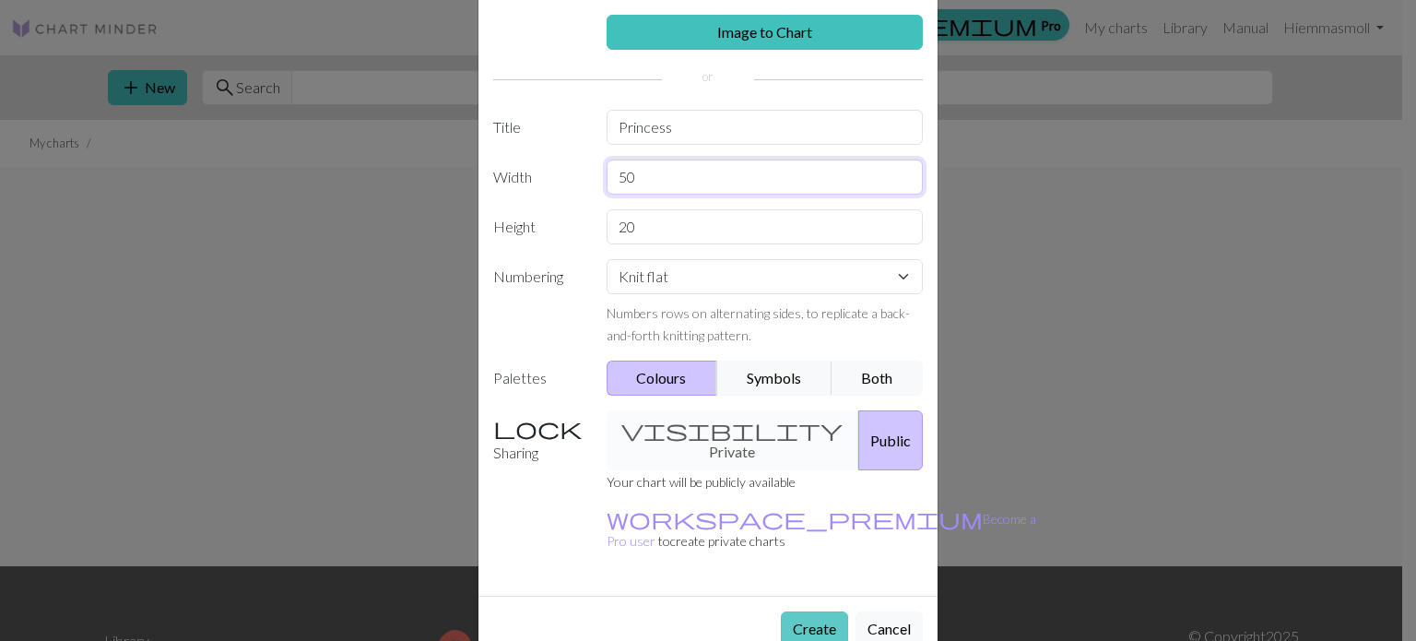
type input "50"
click at [812, 611] on button "Create" at bounding box center [814, 628] width 67 height 35
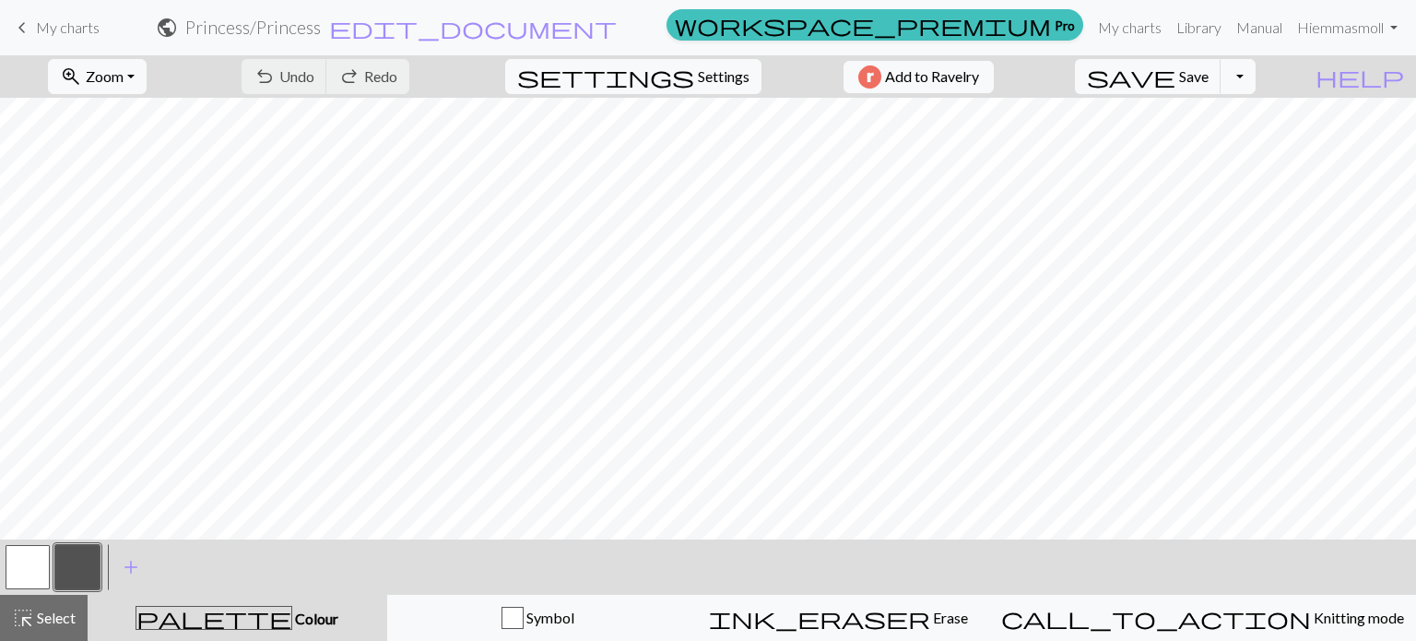
click at [74, 555] on button "button" at bounding box center [77, 567] width 44 height 44
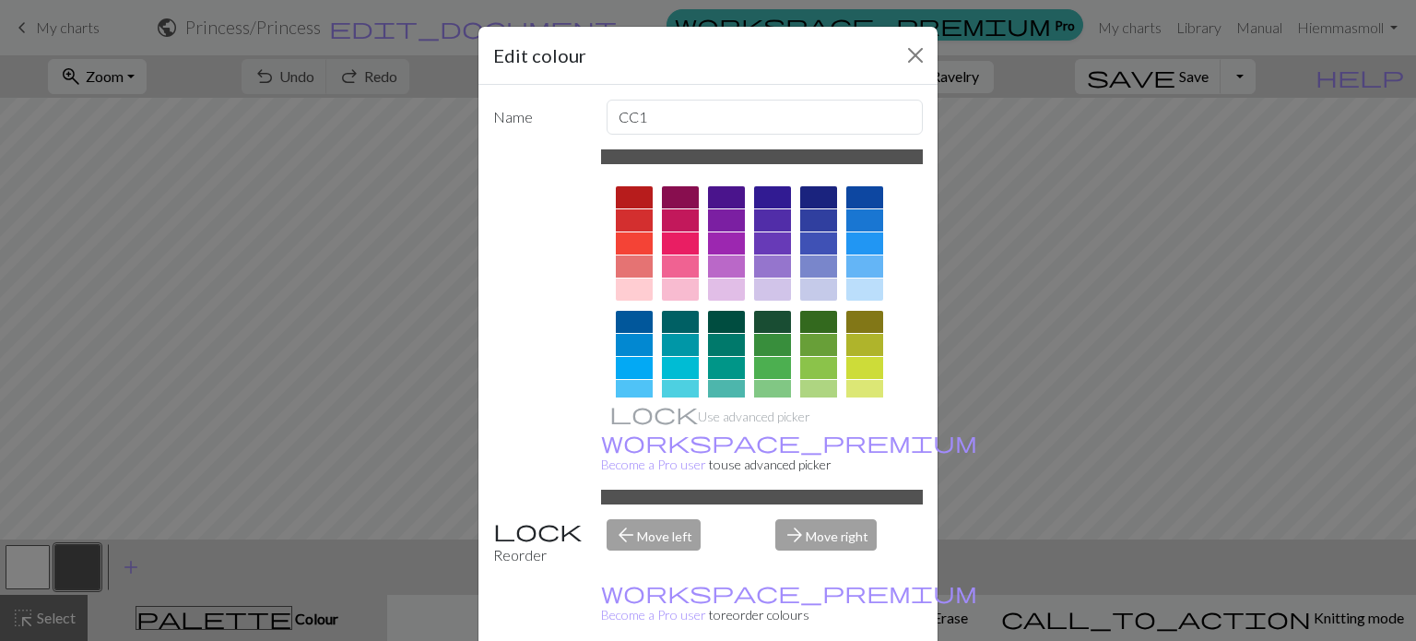
click at [676, 242] on div at bounding box center [680, 243] width 37 height 22
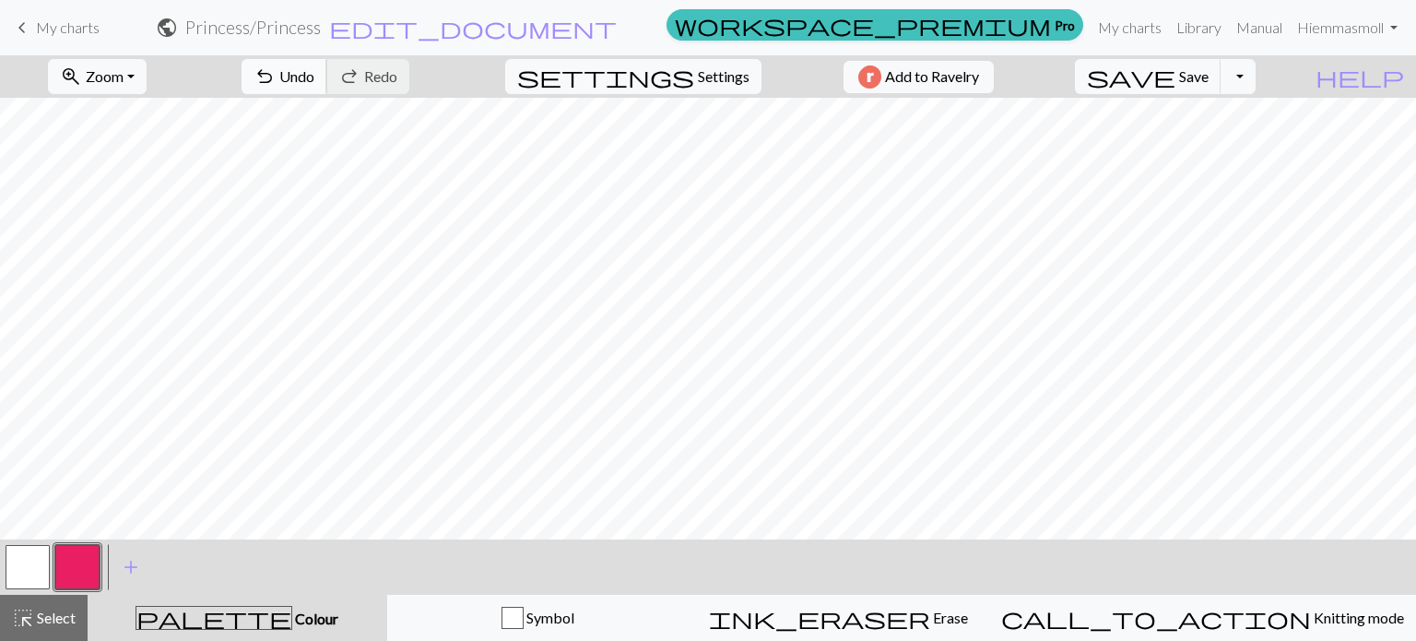
click at [276, 74] on span "undo" at bounding box center [264, 77] width 22 height 26
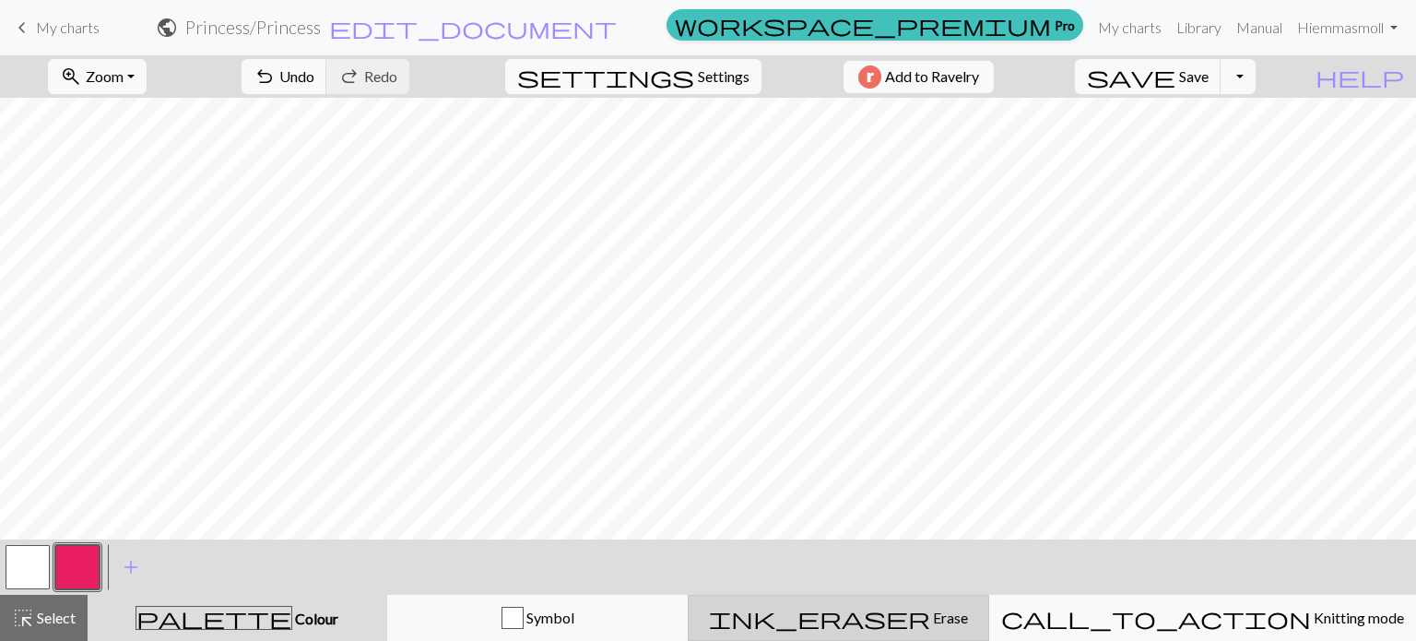
click at [930, 621] on span "Erase" at bounding box center [949, 617] width 38 height 18
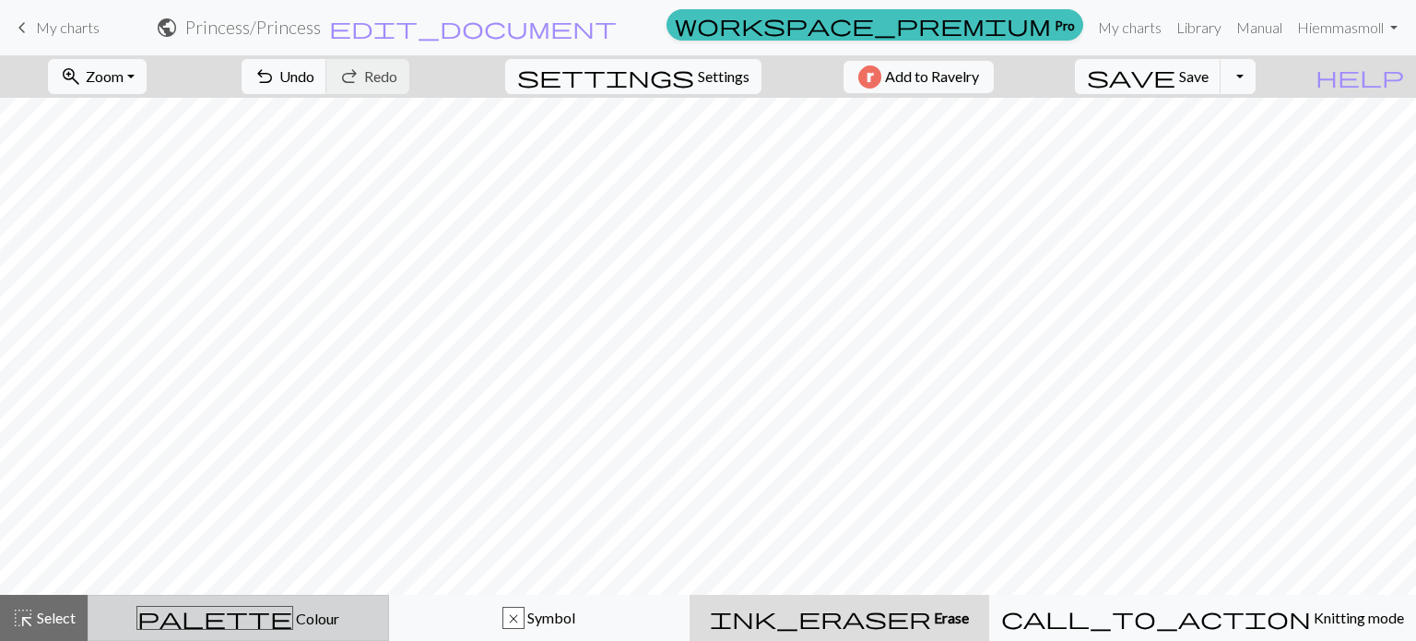
click at [293, 613] on span "Colour" at bounding box center [316, 618] width 46 height 18
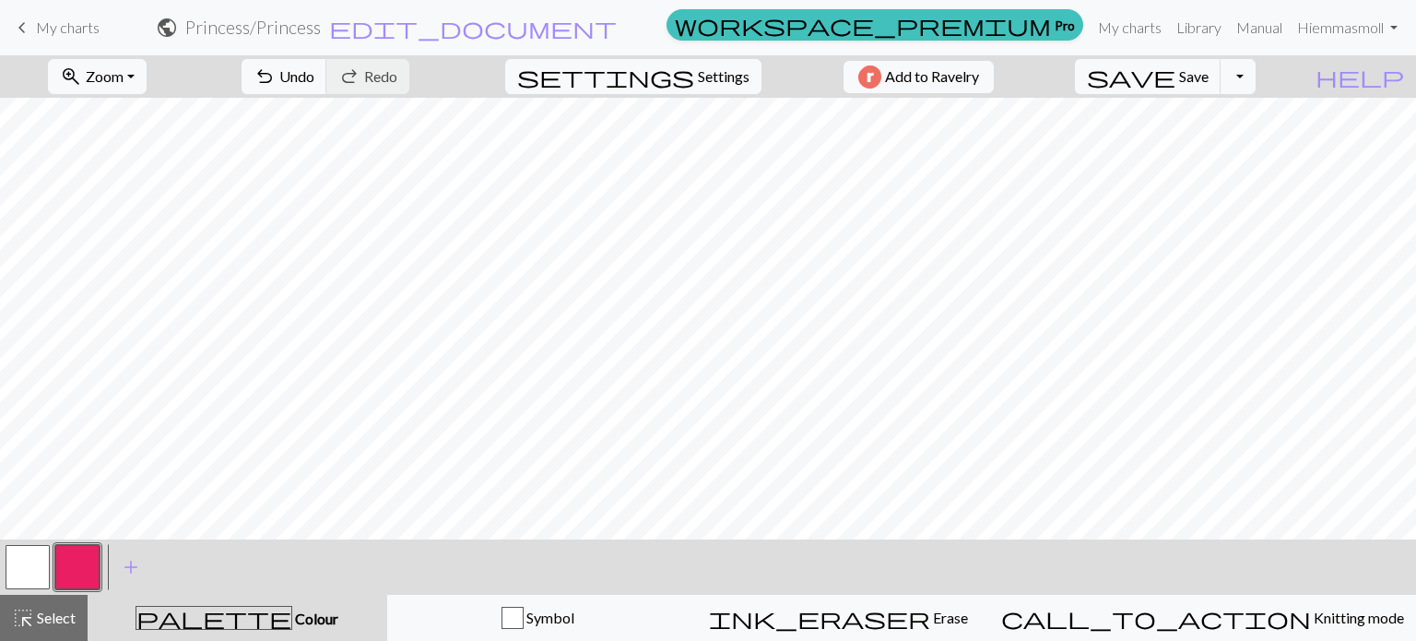
click at [240, 604] on button "palette Colour Colour" at bounding box center [238, 618] width 300 height 46
click at [292, 621] on span "Colour" at bounding box center [315, 618] width 46 height 18
click at [84, 573] on button "button" at bounding box center [77, 567] width 44 height 44
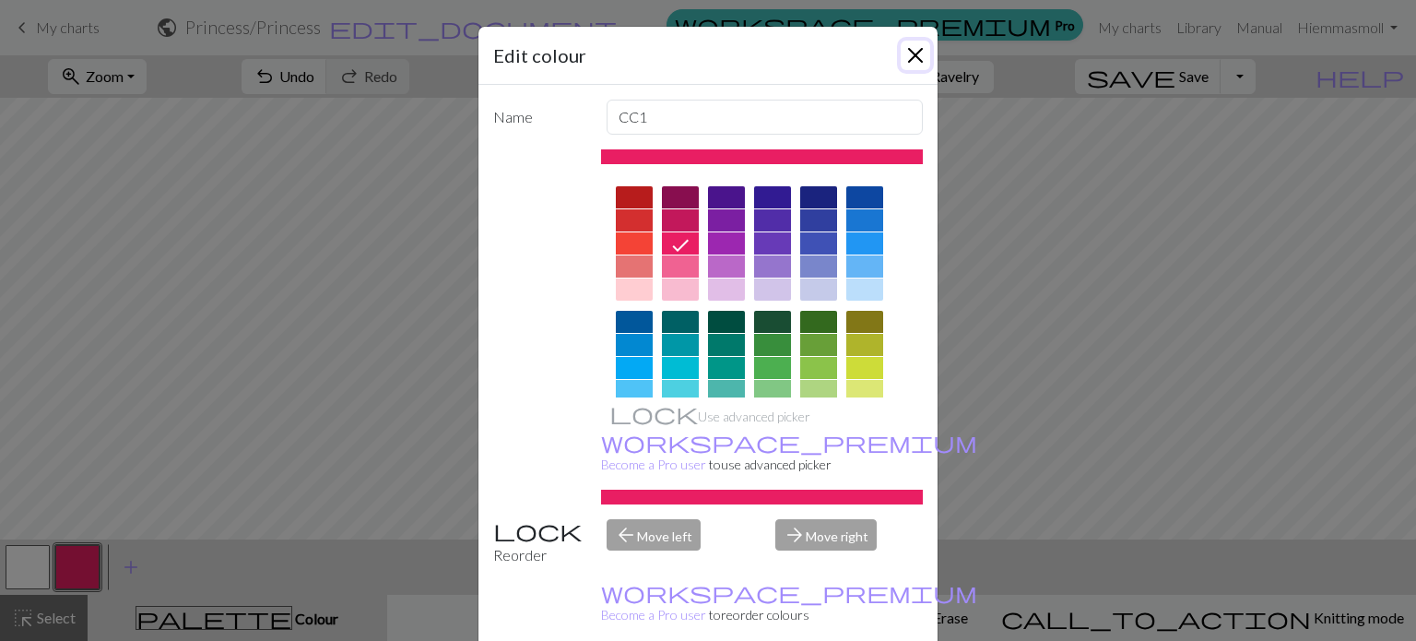
click at [905, 49] on button "Close" at bounding box center [915, 55] width 29 height 29
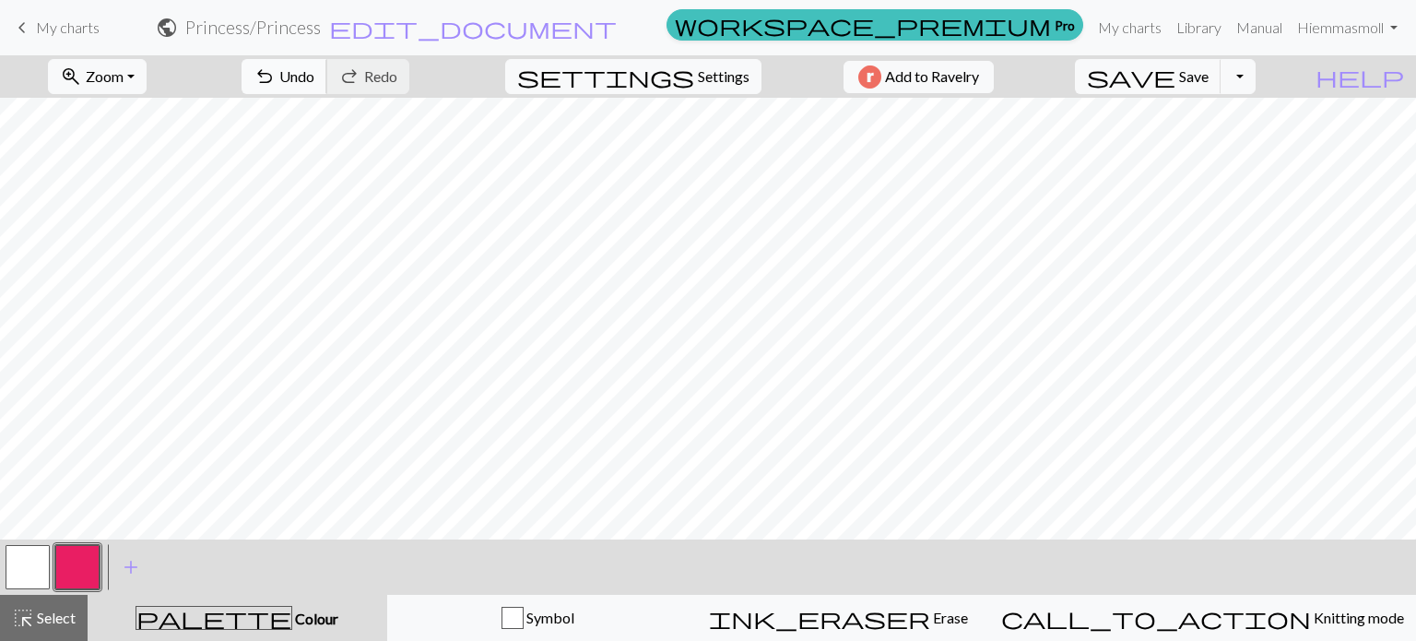
click at [276, 84] on span "undo" at bounding box center [264, 77] width 22 height 26
click at [1208, 77] on span "Save" at bounding box center [1193, 76] width 29 height 18
